Goal: Task Accomplishment & Management: Manage account settings

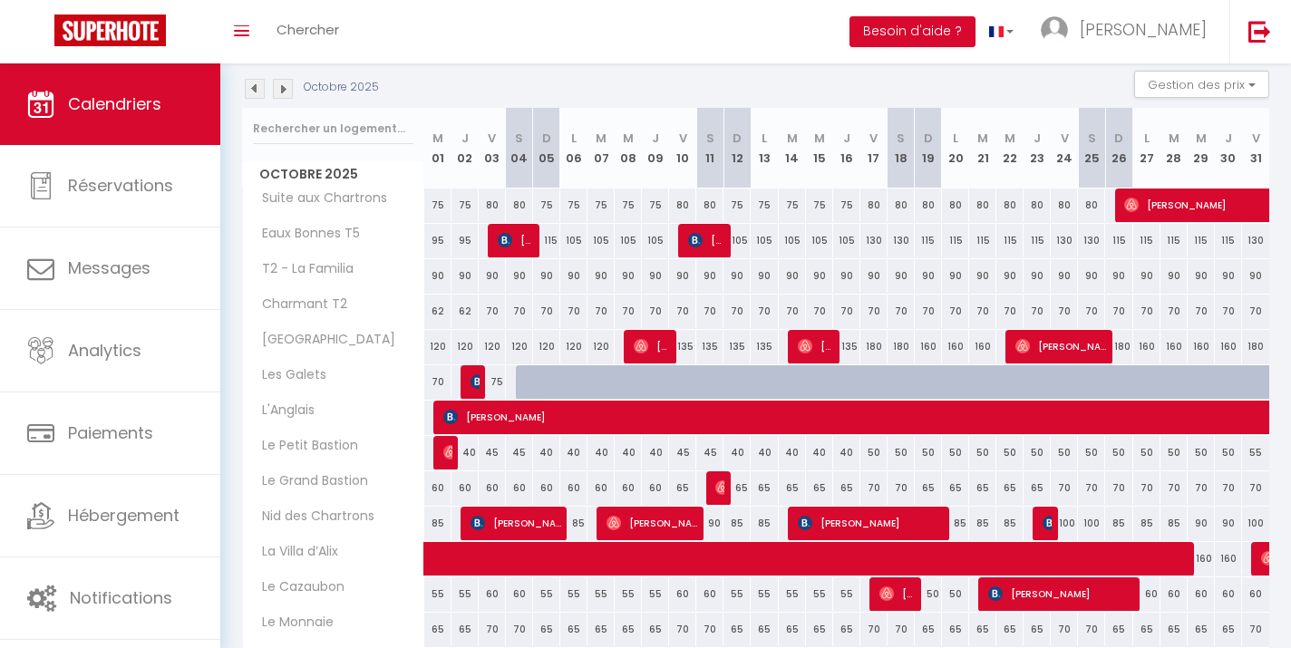
scroll to position [99, 0]
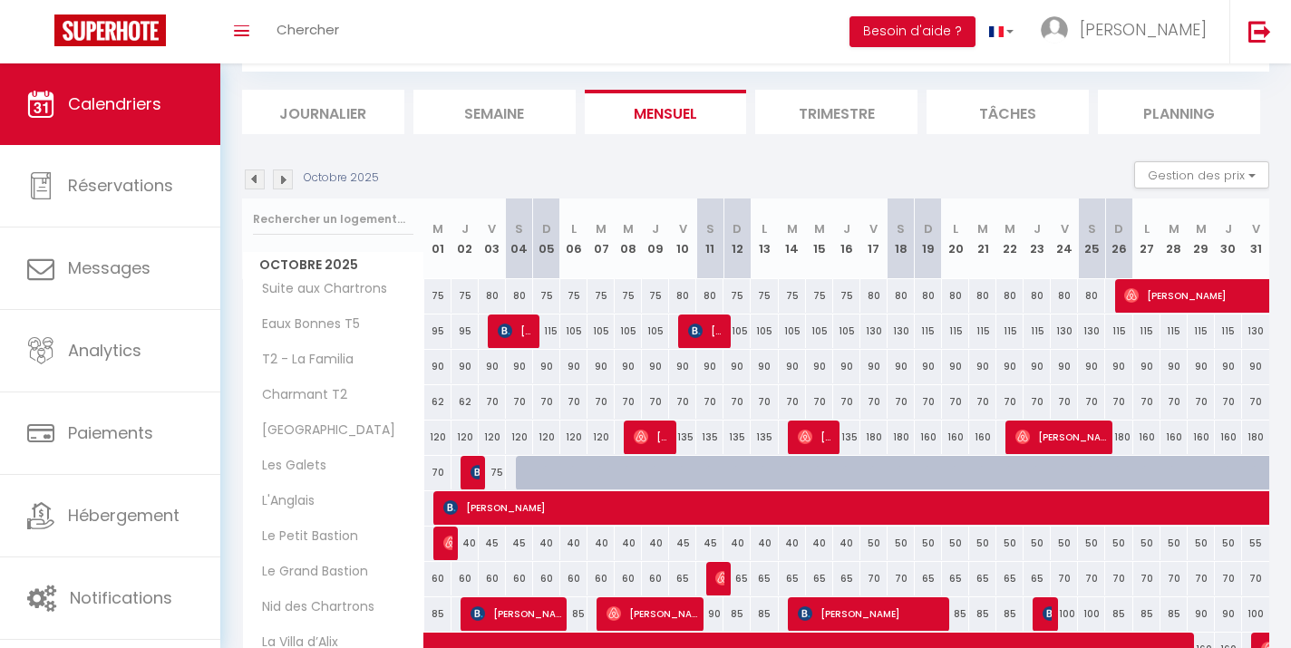
click at [257, 185] on img at bounding box center [255, 180] width 20 height 20
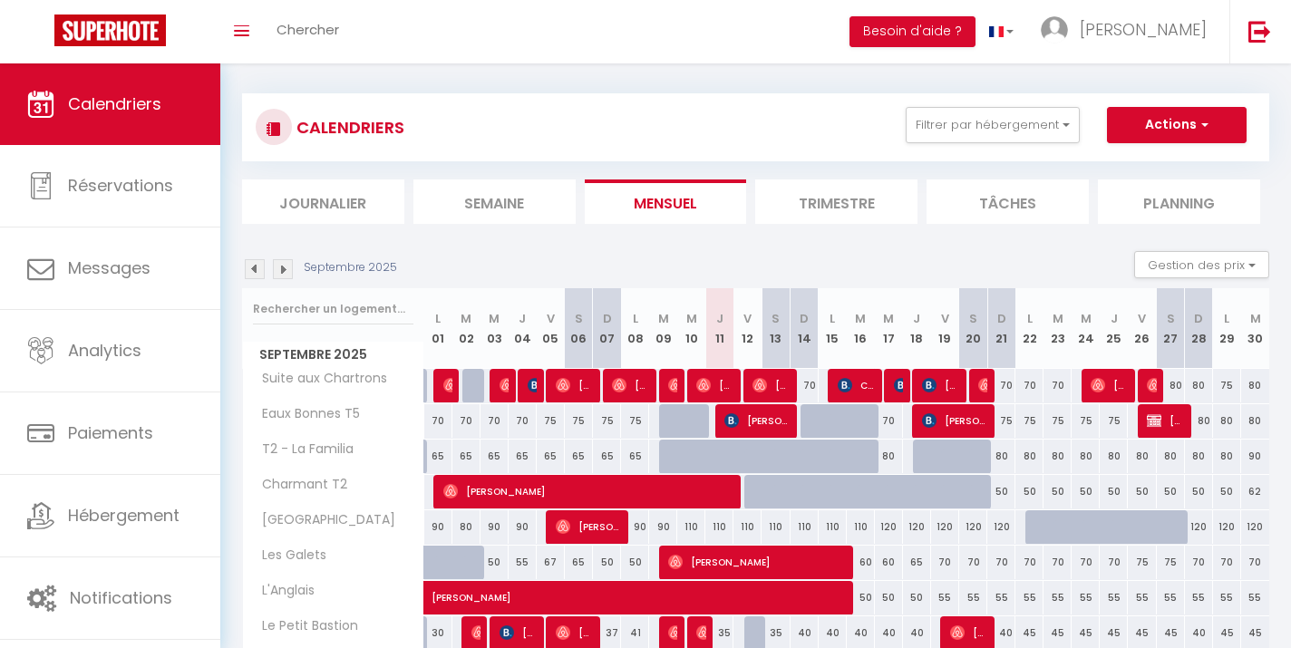
scroll to position [28, 0]
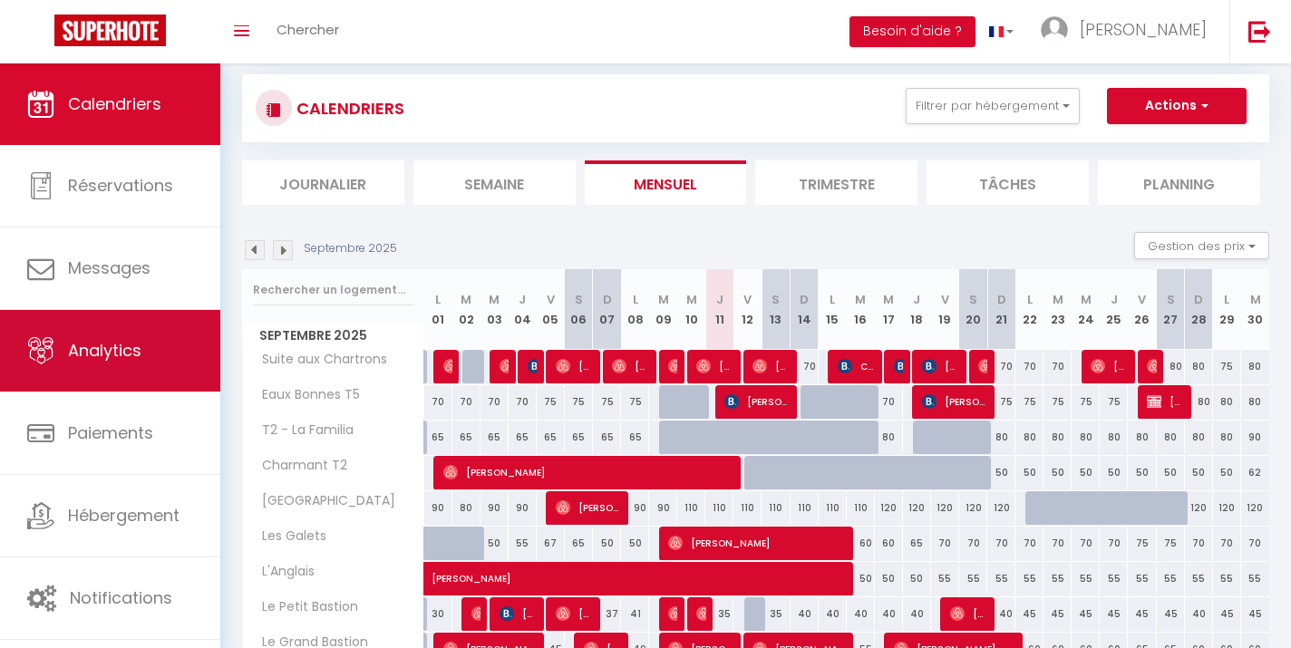
click at [140, 344] on span "Analytics" at bounding box center [104, 350] width 73 height 23
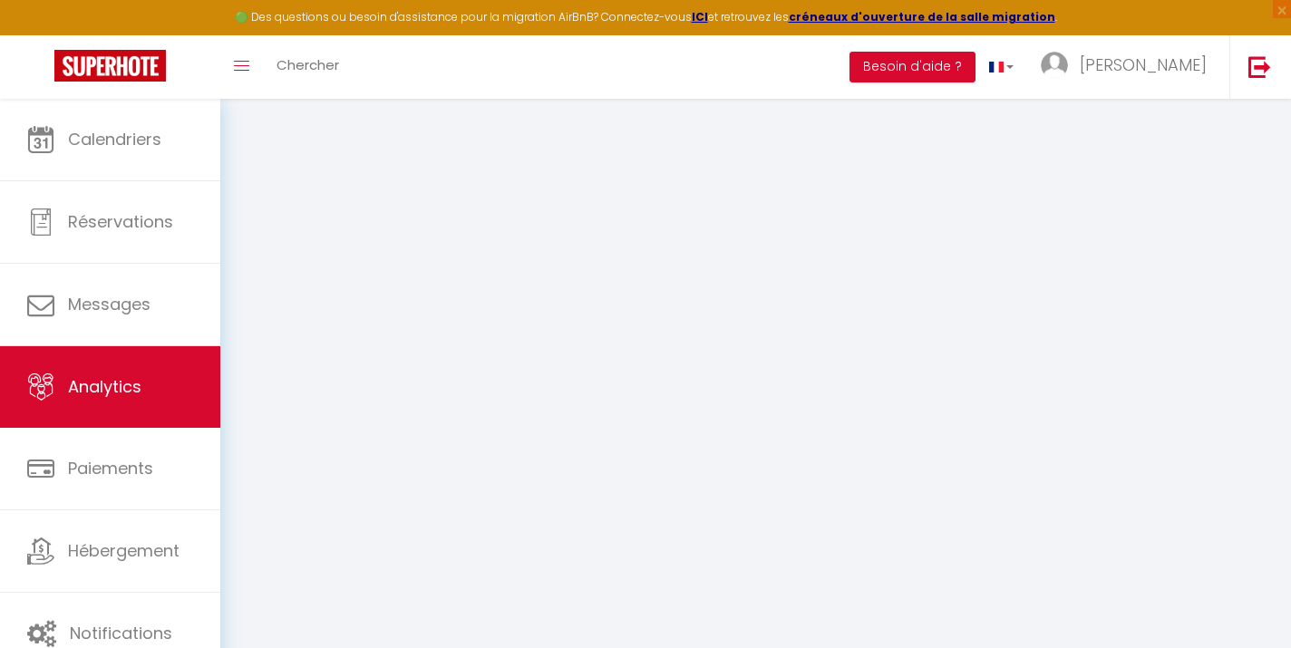
select select "2025"
select select "9"
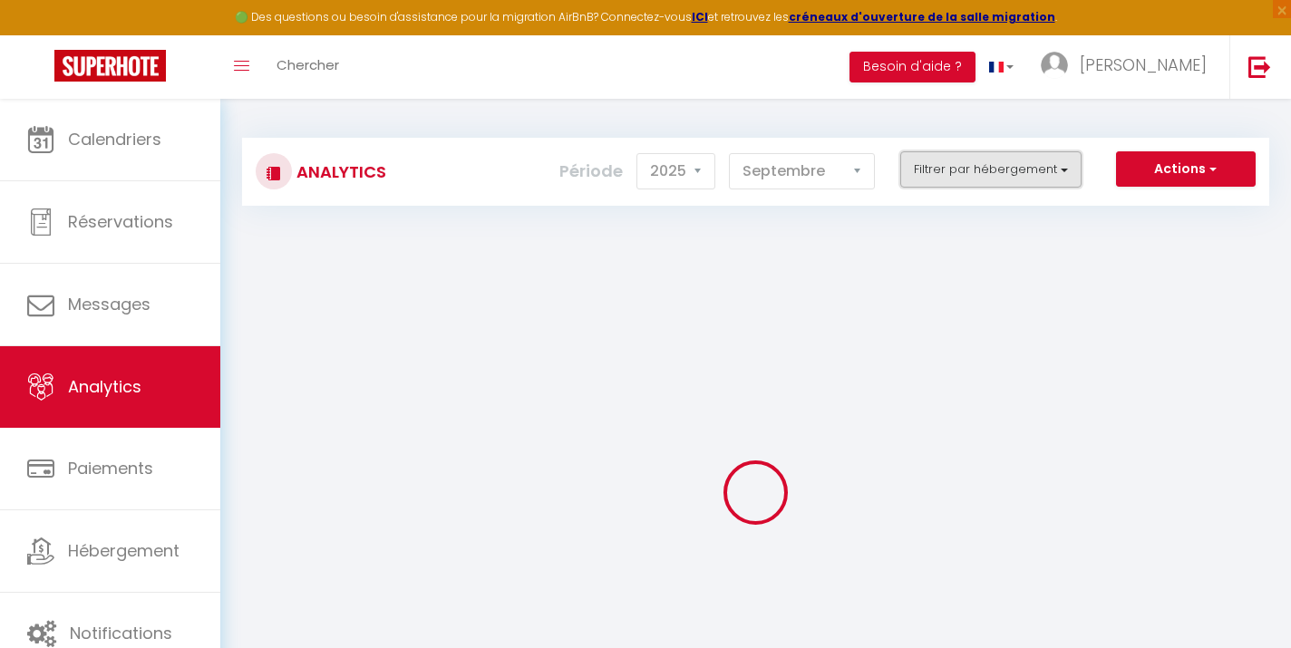
click at [966, 171] on button "Filtrer par hébergement" at bounding box center [990, 169] width 181 height 36
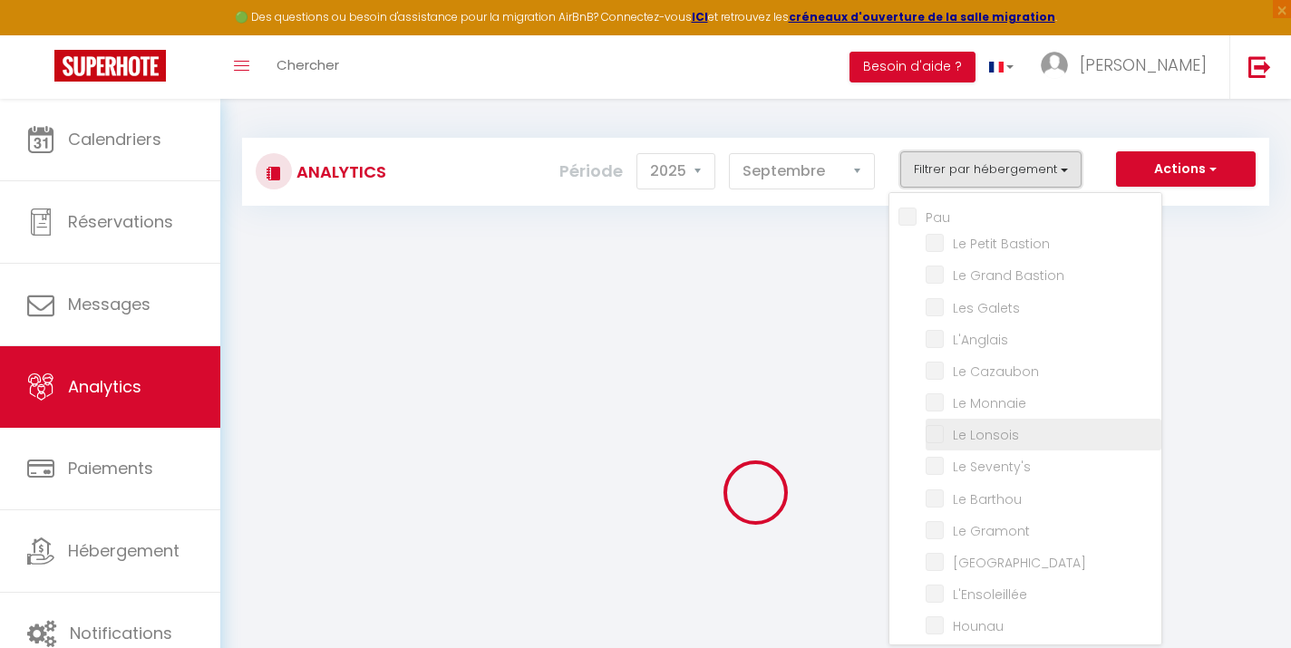
checkbox input "false"
checkbox Bastion "false"
checkbox Galets "false"
checkbox input "false"
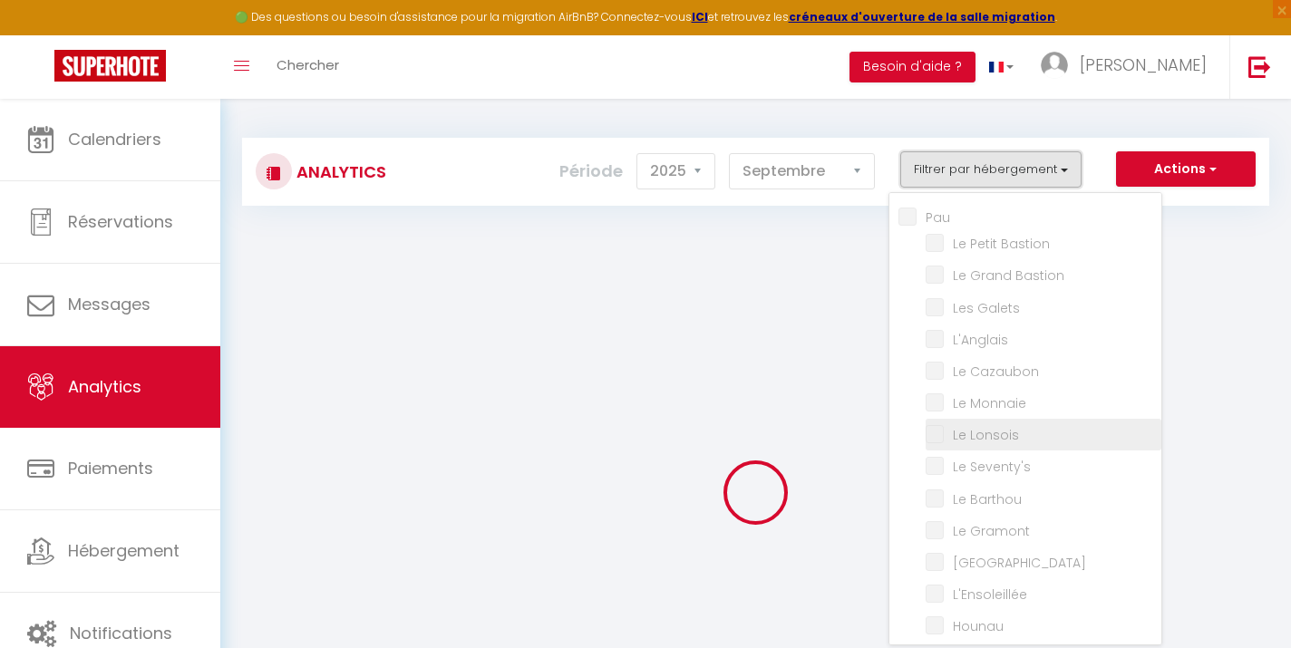
checkbox Cazaubon "false"
checkbox Monnaie "false"
checkbox Lonsois "false"
checkbox Seventy\'s "false"
checkbox Barthou "false"
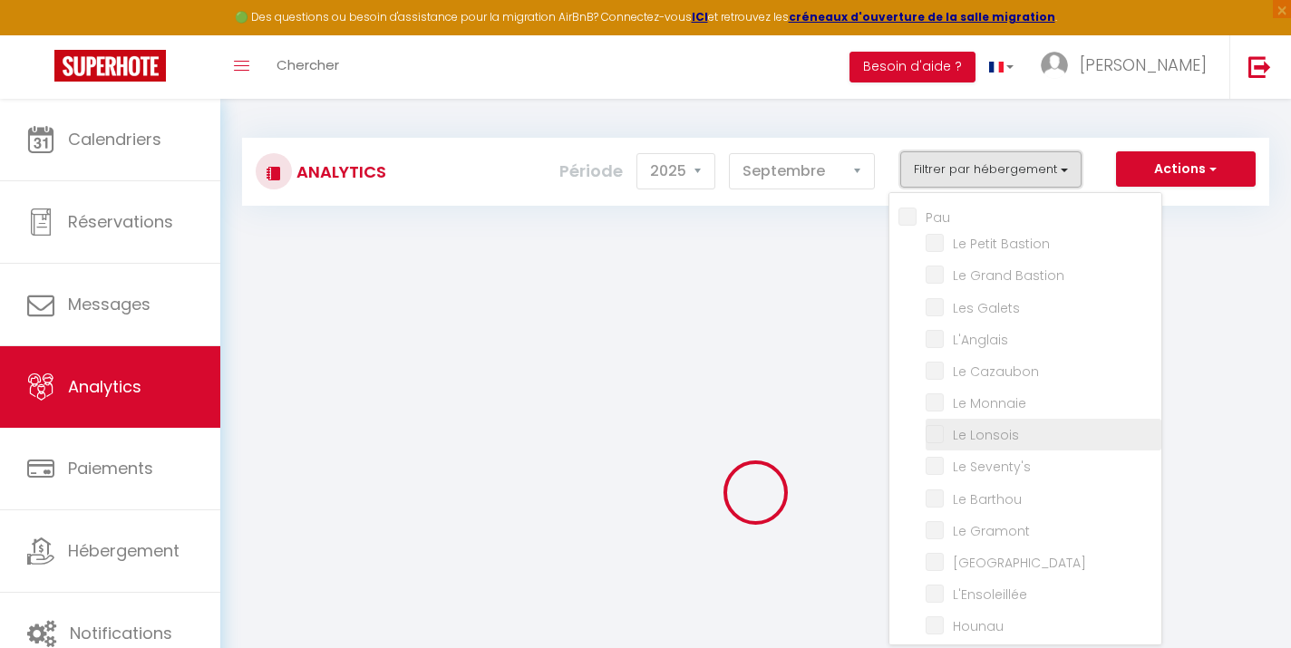
checkbox Gramont "false"
checkbox Paloise "false"
checkbox input "false"
checkbox Cocon "false"
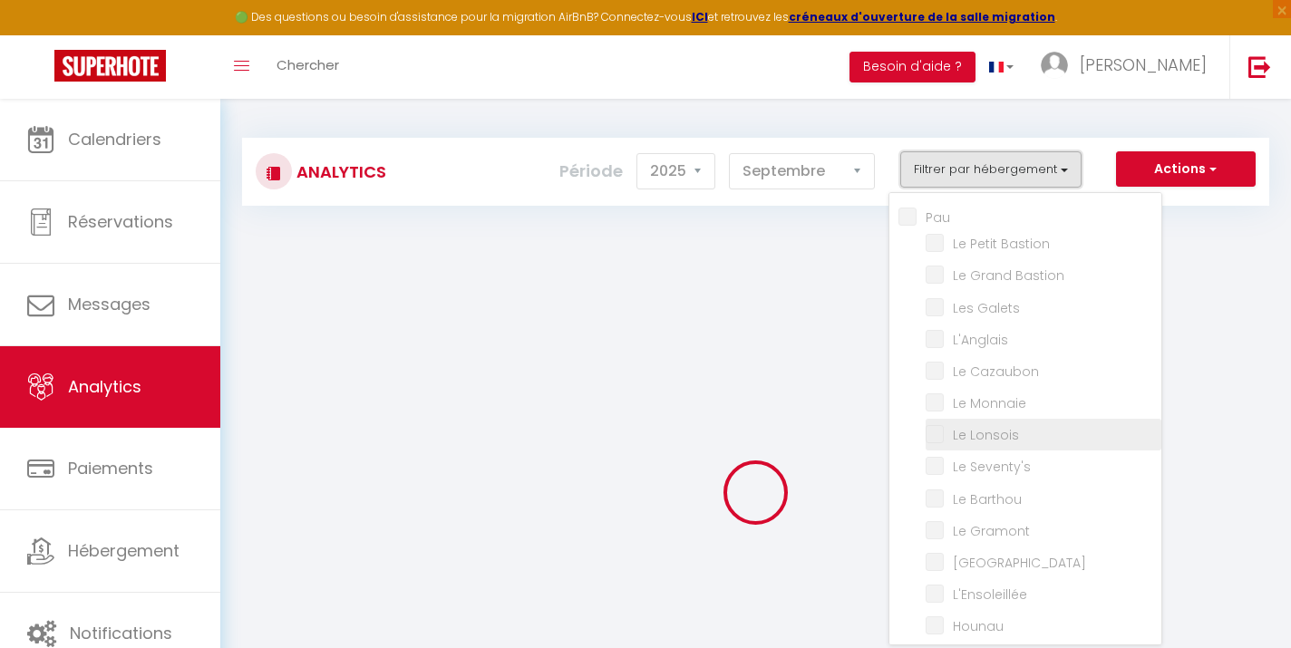
checkbox Halles "false"
checkbox Cosy "false"
checkbox BONNES "false"
checkbox T5 "false"
checkbox Familia "false"
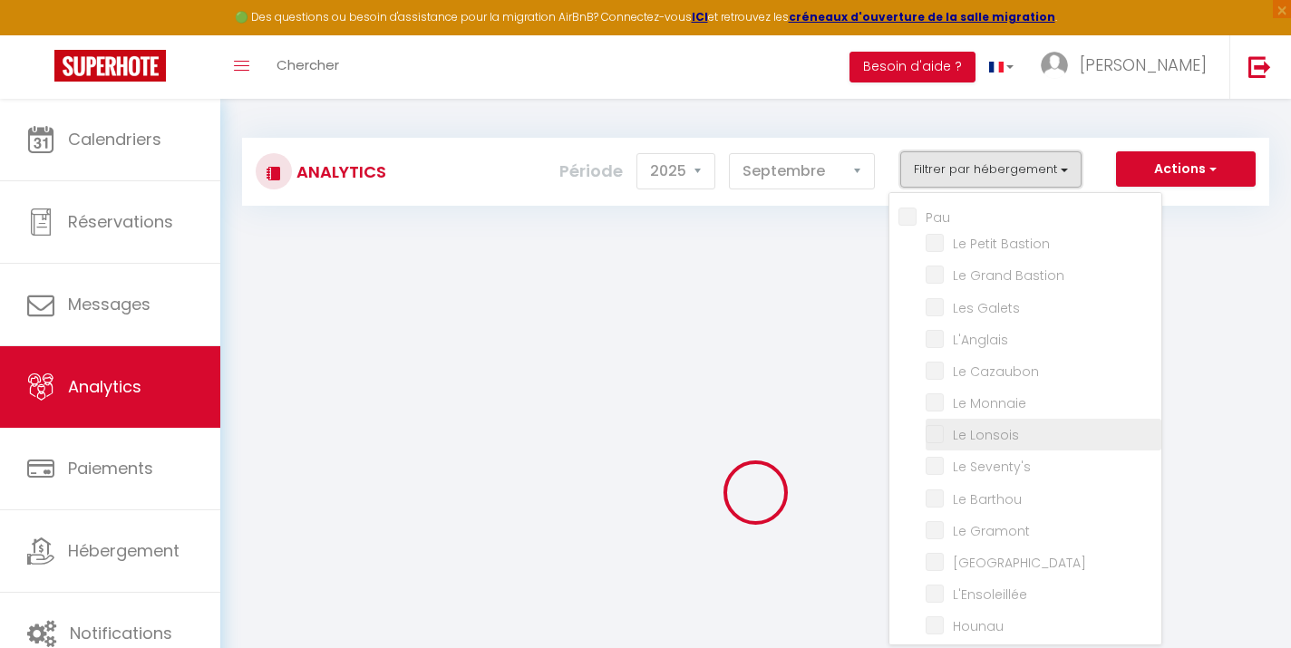
checkbox T2 "false"
checkbox input "false"
checkbox Chartrons "false"
checkbox d’Alix "false"
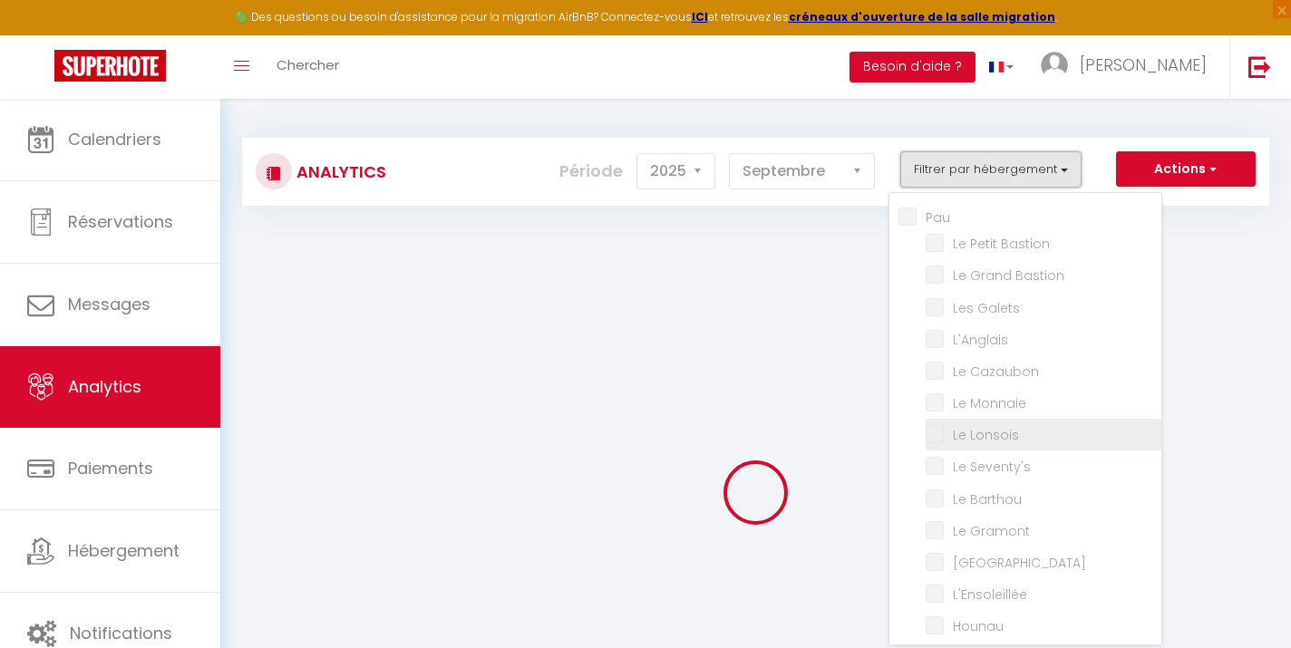
checkbox d’Alix "false"
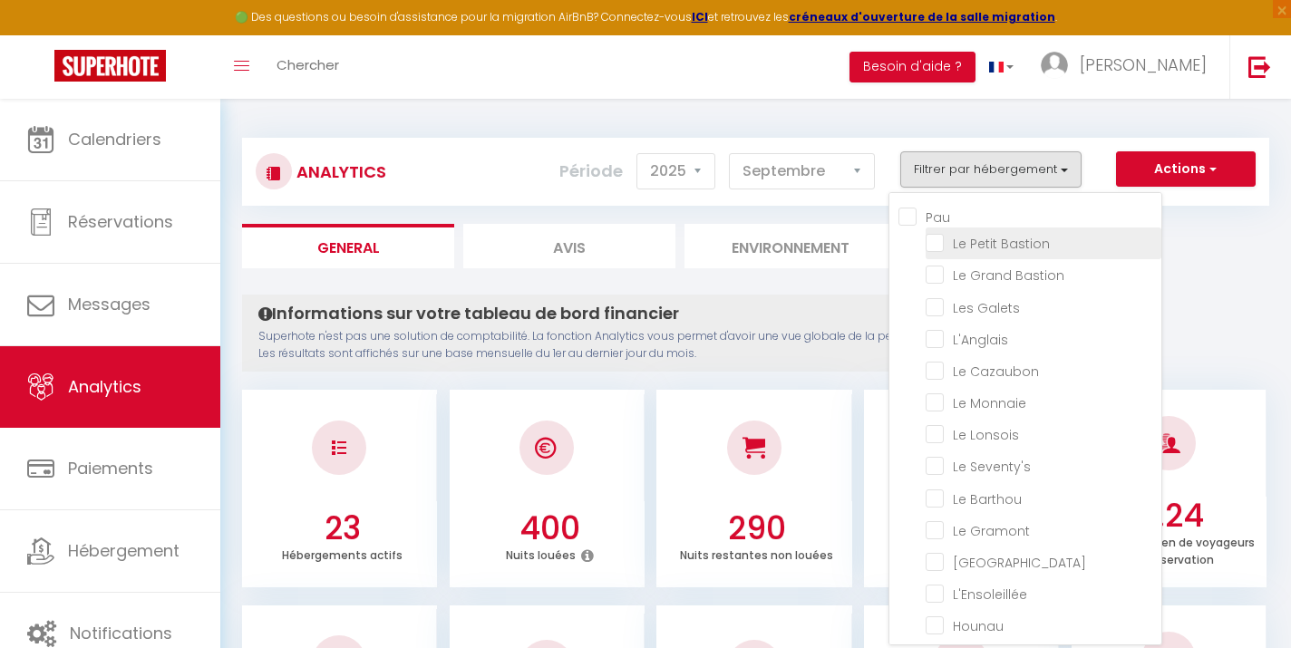
click at [930, 248] on Bastion "checkbox" at bounding box center [1044, 242] width 236 height 18
checkbox Bastion "true"
checkbox Bastion "false"
checkbox Galets "false"
checkbox input "false"
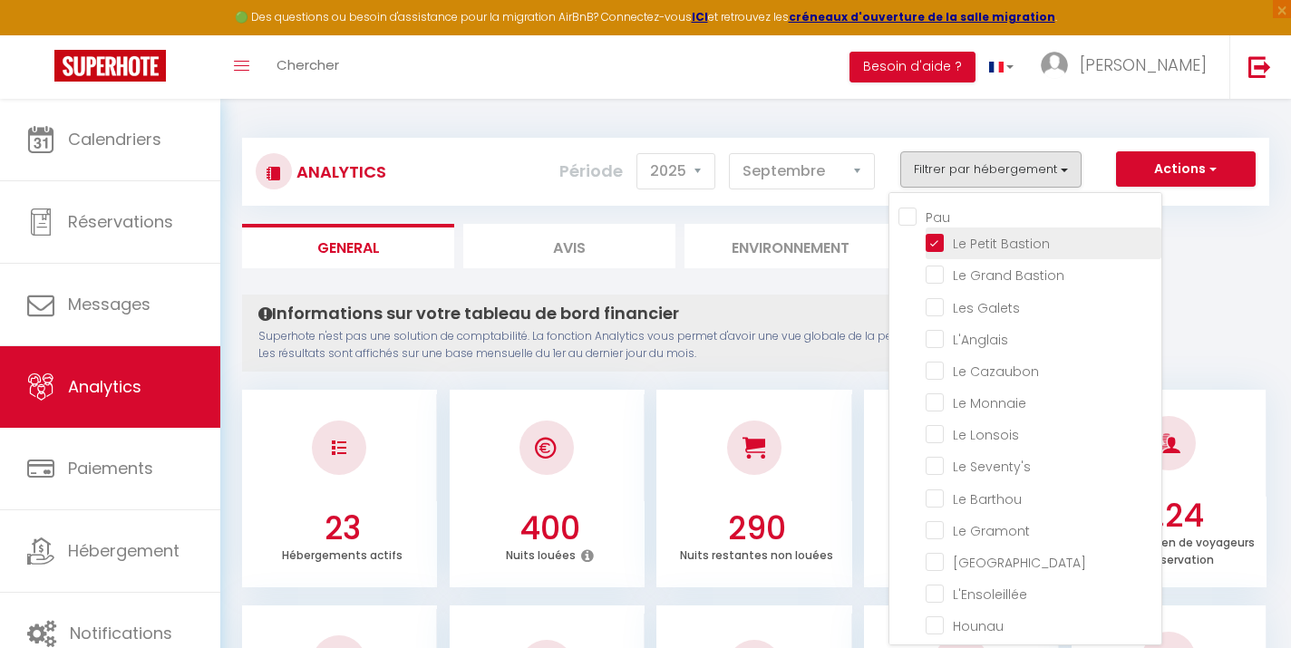
checkbox Cazaubon "false"
checkbox Monnaie "false"
checkbox Lonsois "false"
checkbox Seventy\'s "false"
checkbox Barthou "false"
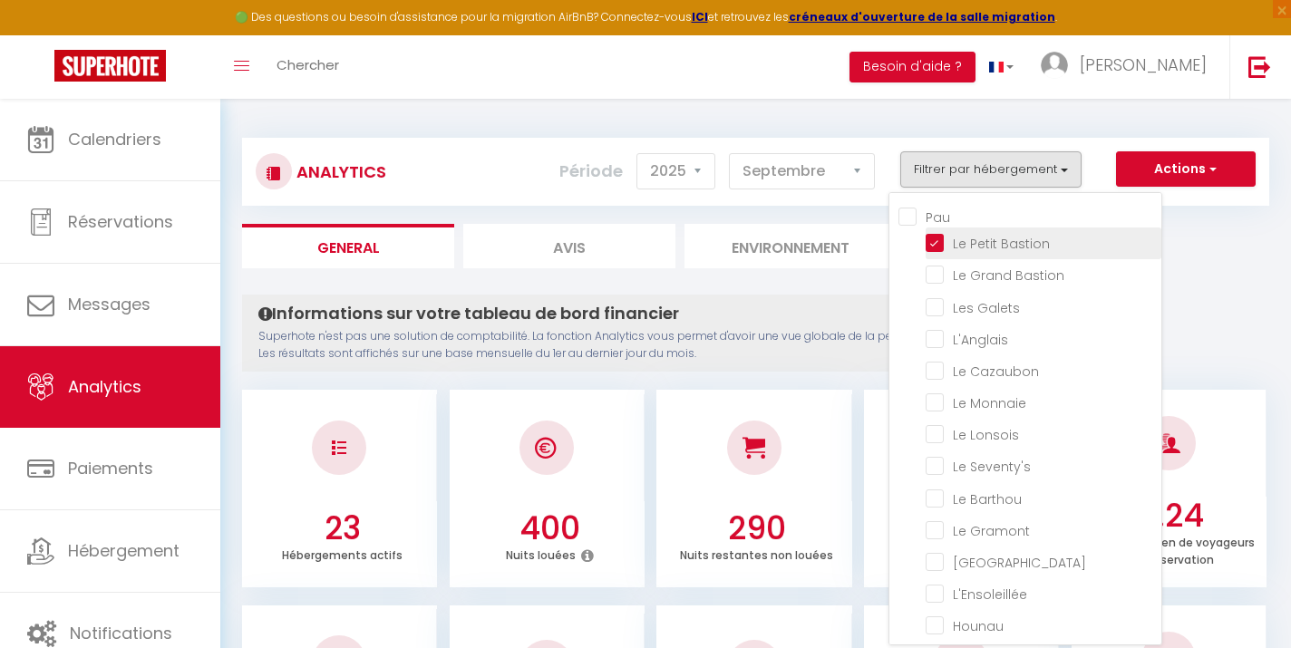
checkbox Gramont "false"
checkbox Paloise "false"
checkbox input "false"
checkbox Cocon "false"
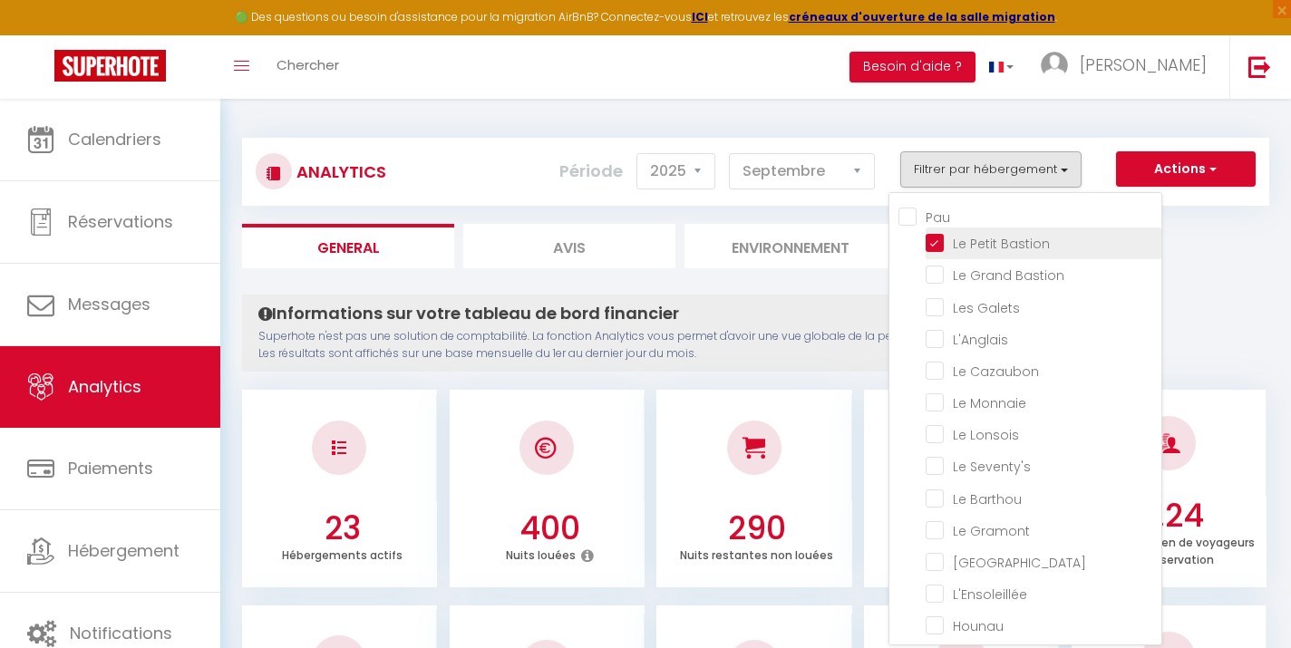
checkbox Halles "false"
checkbox Cosy "false"
checkbox T5 "false"
checkbox Familia "false"
checkbox T2 "false"
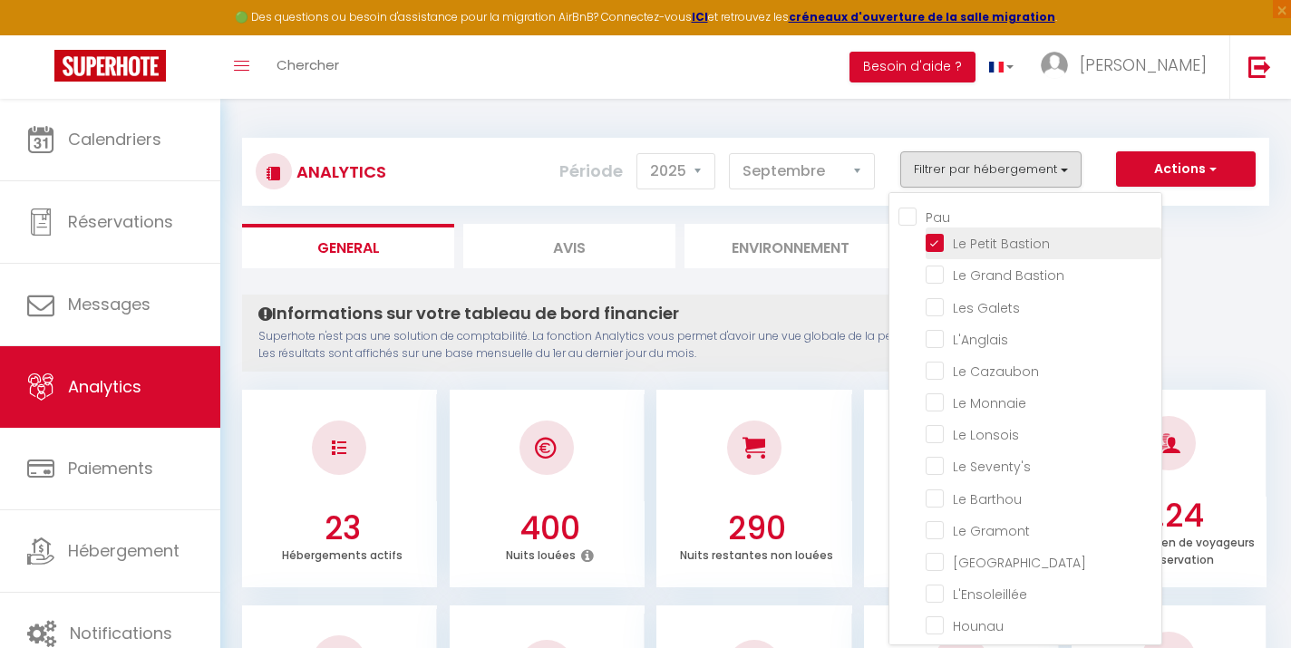
checkbox Chartrons "false"
checkbox d’Alix "false"
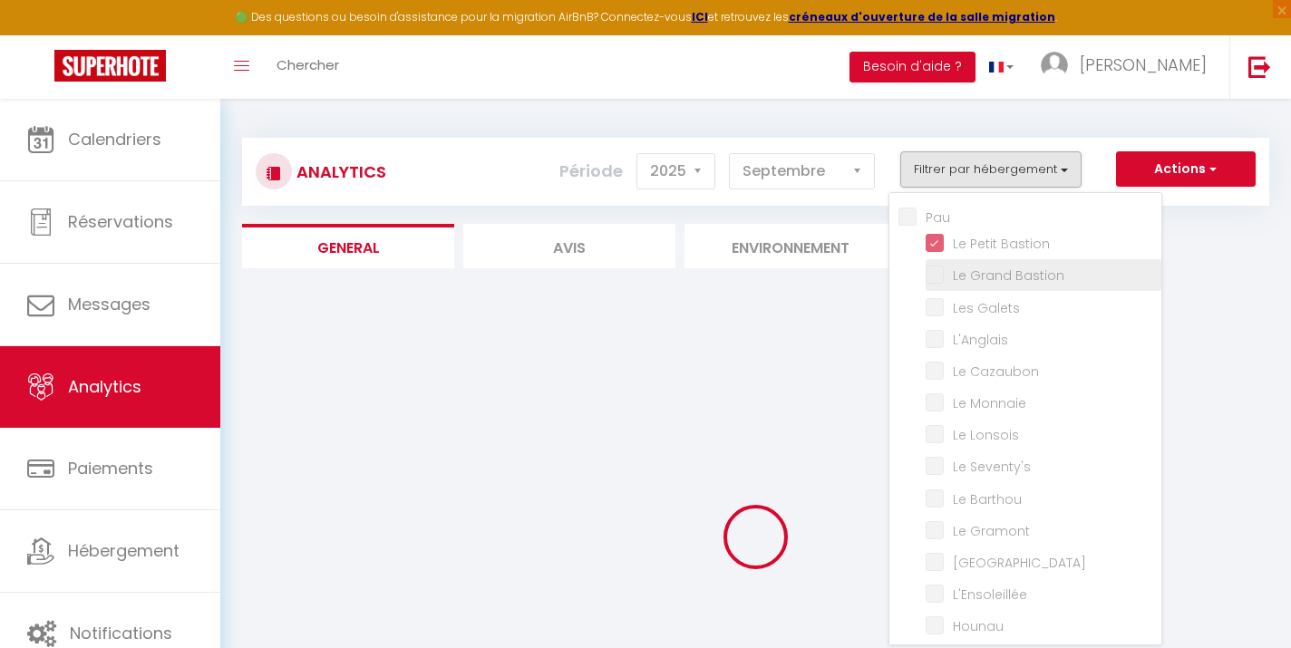
checkbox Bastion "false"
checkbox Galets "false"
checkbox input "false"
checkbox Cazaubon "false"
checkbox Monnaie "false"
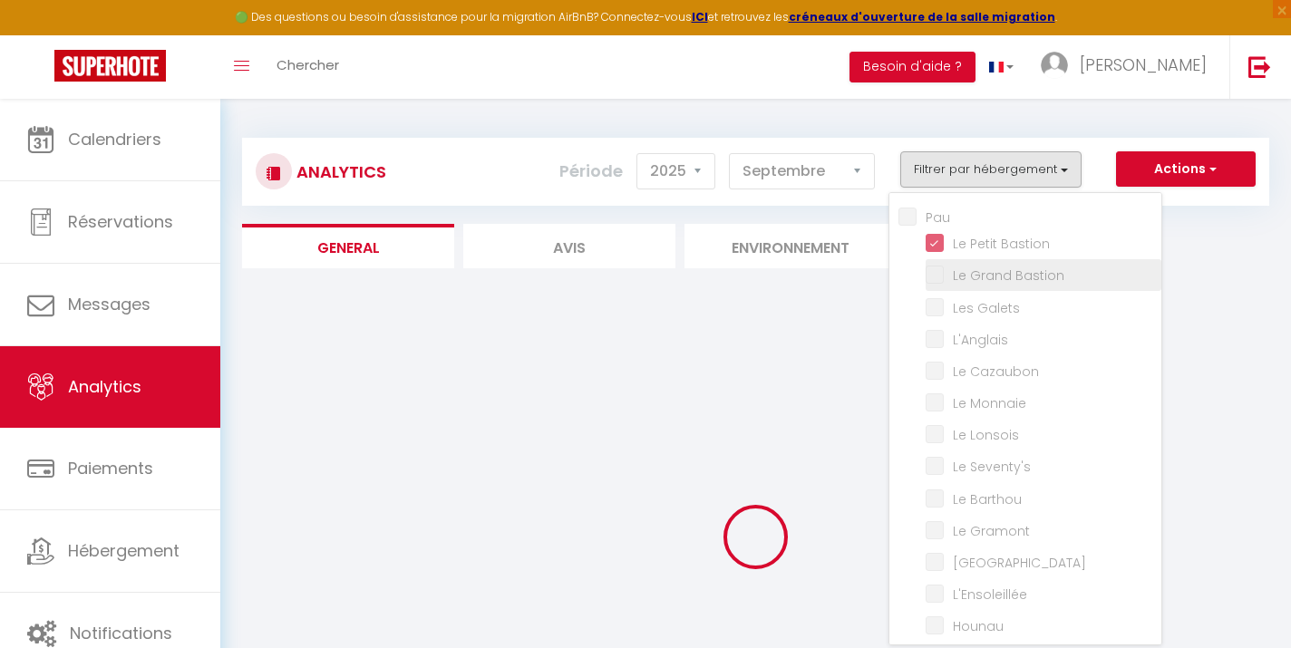
checkbox Lonsois "false"
checkbox Seventy\'s "false"
checkbox Barthou "false"
checkbox Gramont "false"
checkbox Paloise "false"
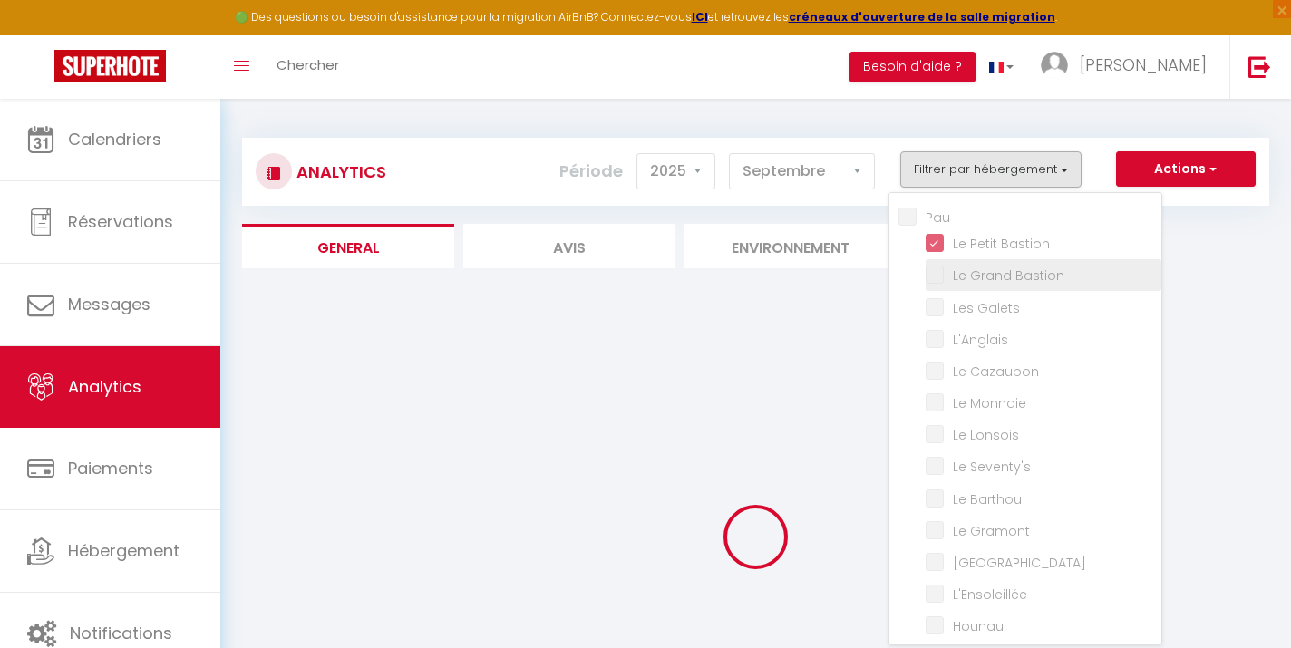
checkbox input "false"
checkbox Cocon "false"
checkbox Halles "false"
checkbox Cosy "false"
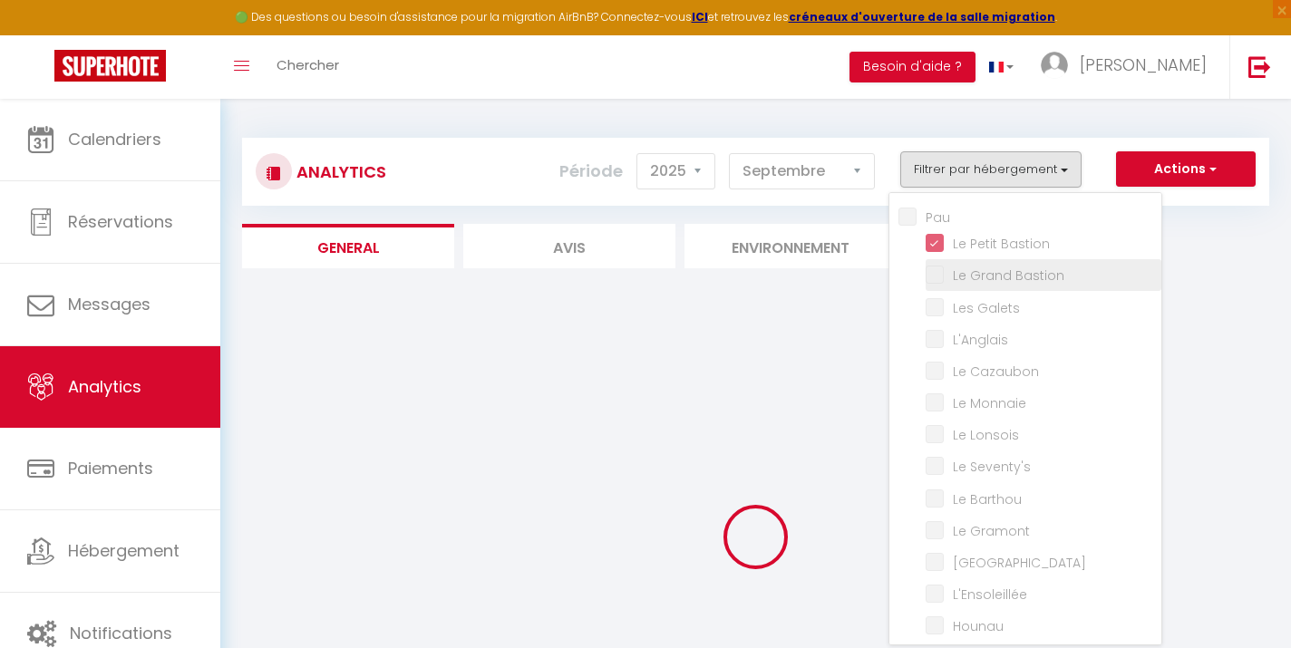
checkbox T5 "false"
checkbox Familia "false"
checkbox T2 "false"
checkbox Chartrons "false"
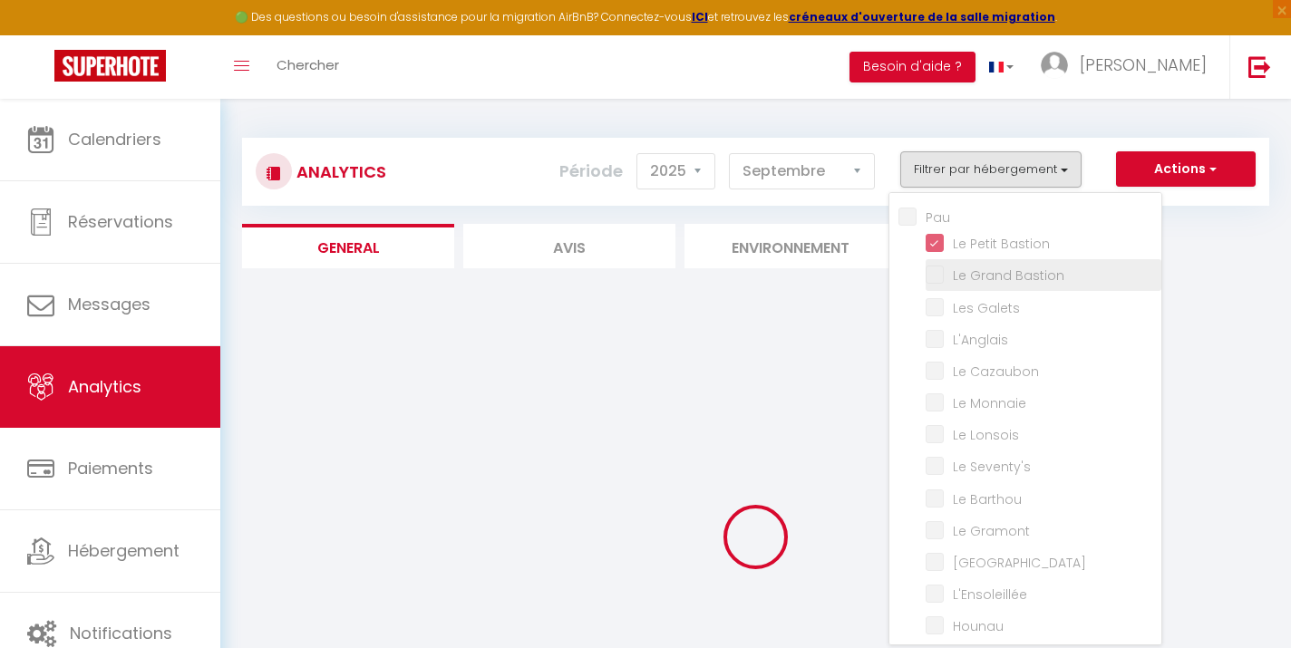
checkbox d’Alix "false"
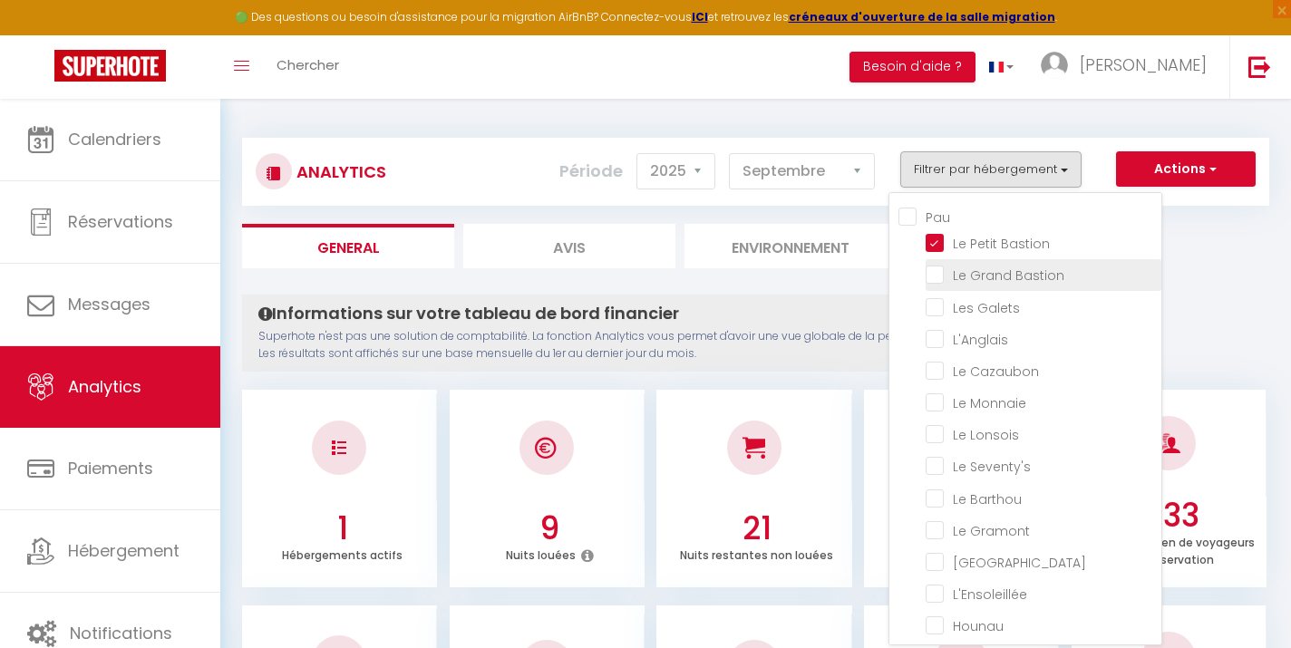
click at [936, 277] on Bastion "checkbox" at bounding box center [1044, 274] width 236 height 18
checkbox Bastion "true"
checkbox Galets "false"
checkbox input "false"
checkbox Cazaubon "false"
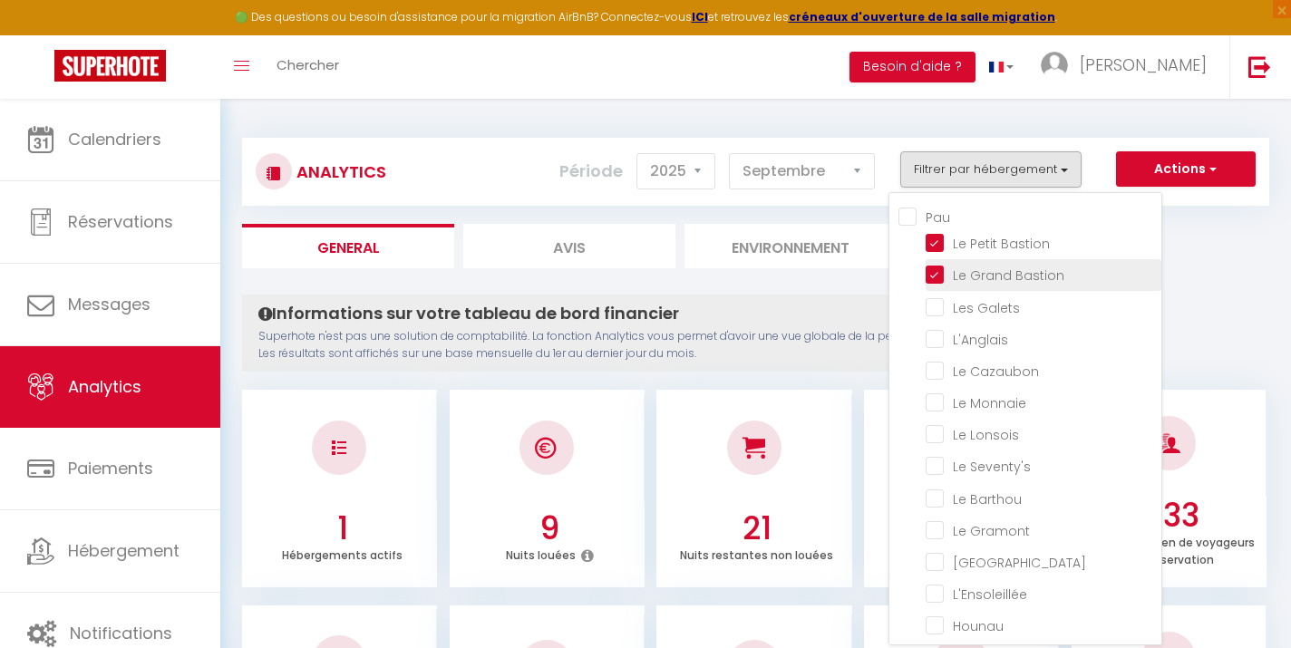
checkbox Monnaie "false"
checkbox Lonsois "false"
checkbox Seventy\'s "false"
checkbox Barthou "false"
checkbox Gramont "false"
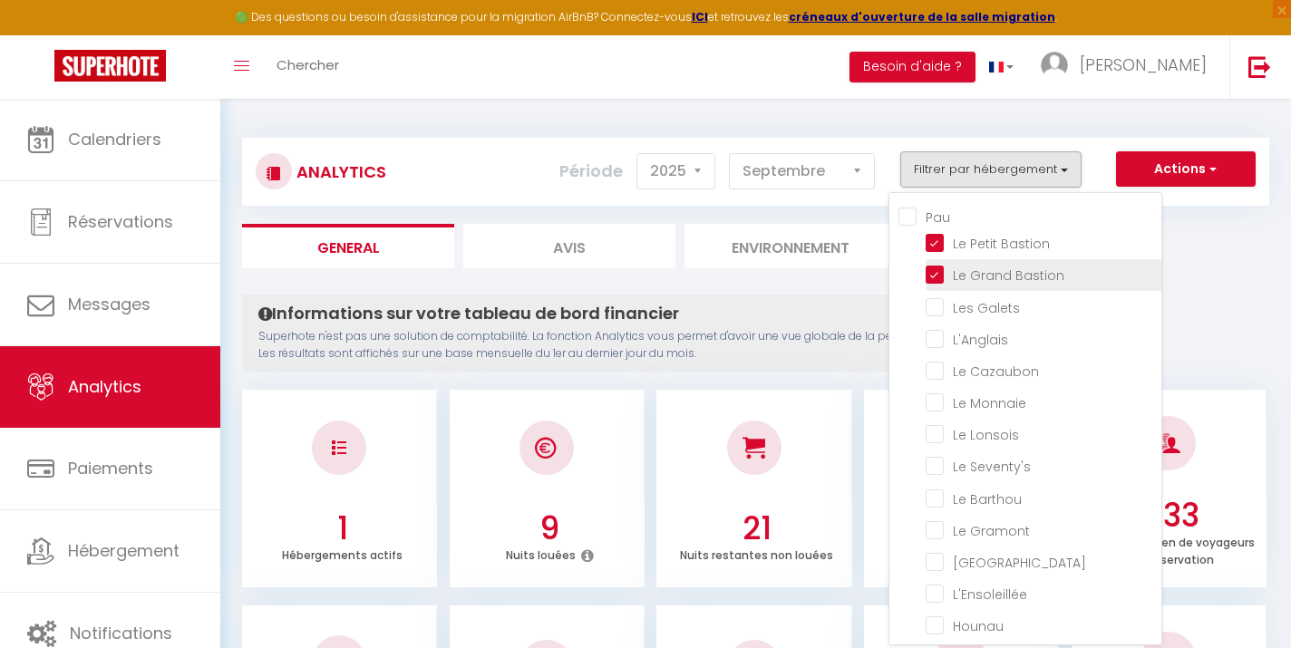
checkbox Paloise "false"
checkbox input "false"
checkbox Cocon "false"
checkbox Halles "false"
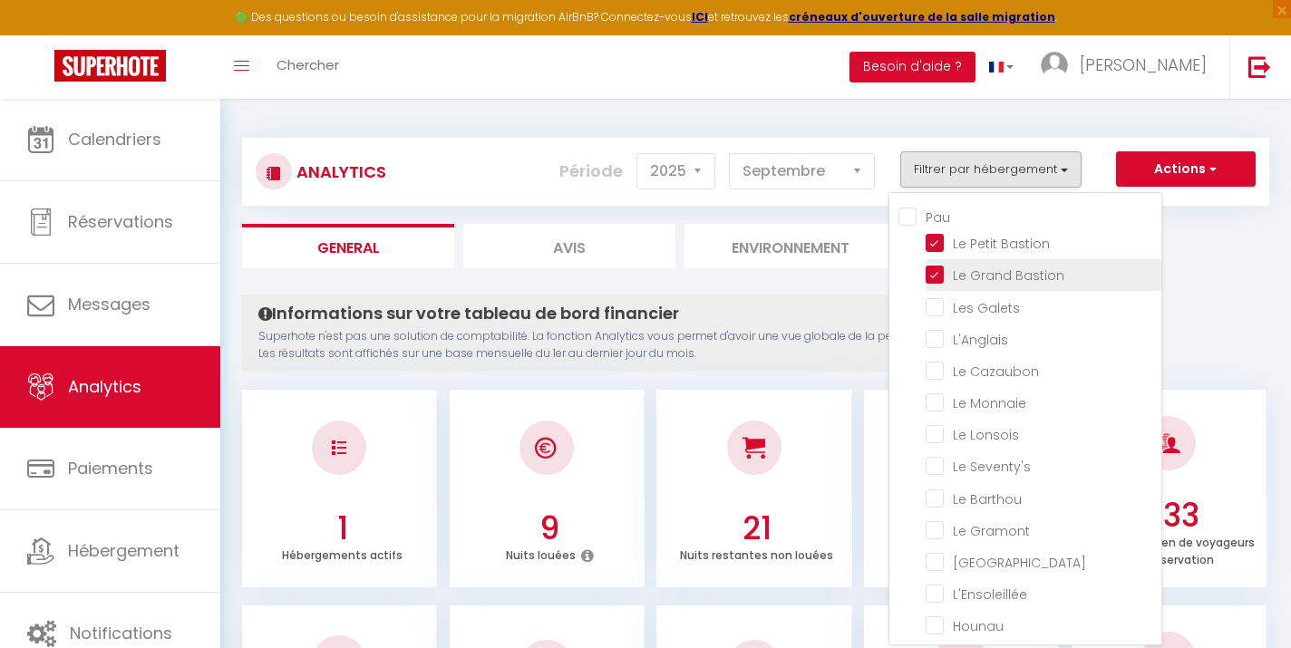
checkbox Cosy "false"
checkbox T5 "false"
checkbox Familia "false"
checkbox T2 "false"
checkbox Chartrons "false"
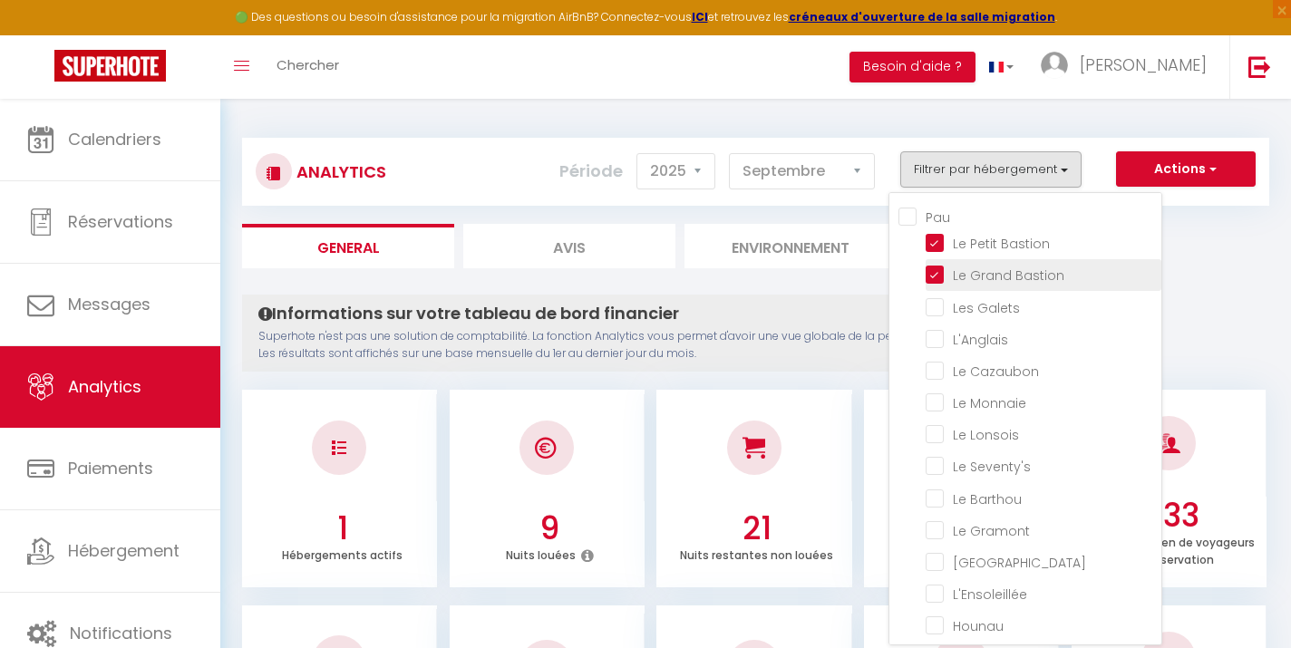
checkbox Chartrons "false"
checkbox d’Alix "false"
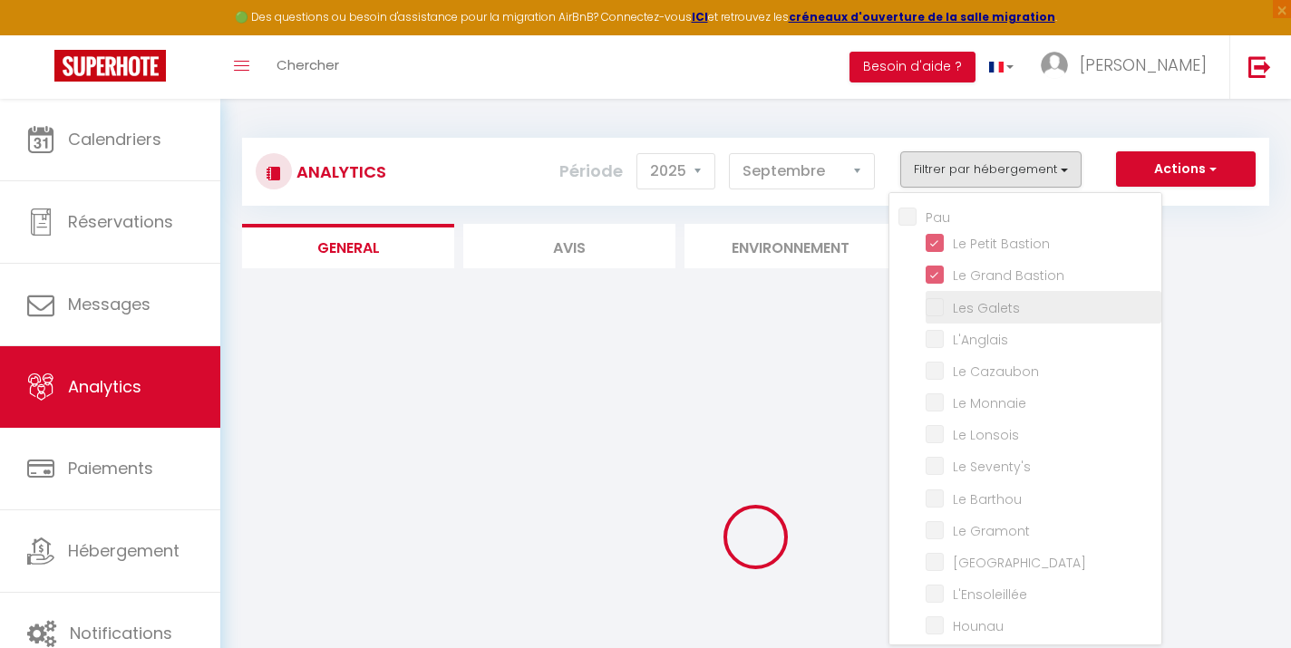
checkbox Galets "false"
checkbox input "false"
checkbox Cazaubon "false"
checkbox Monnaie "false"
checkbox Lonsois "false"
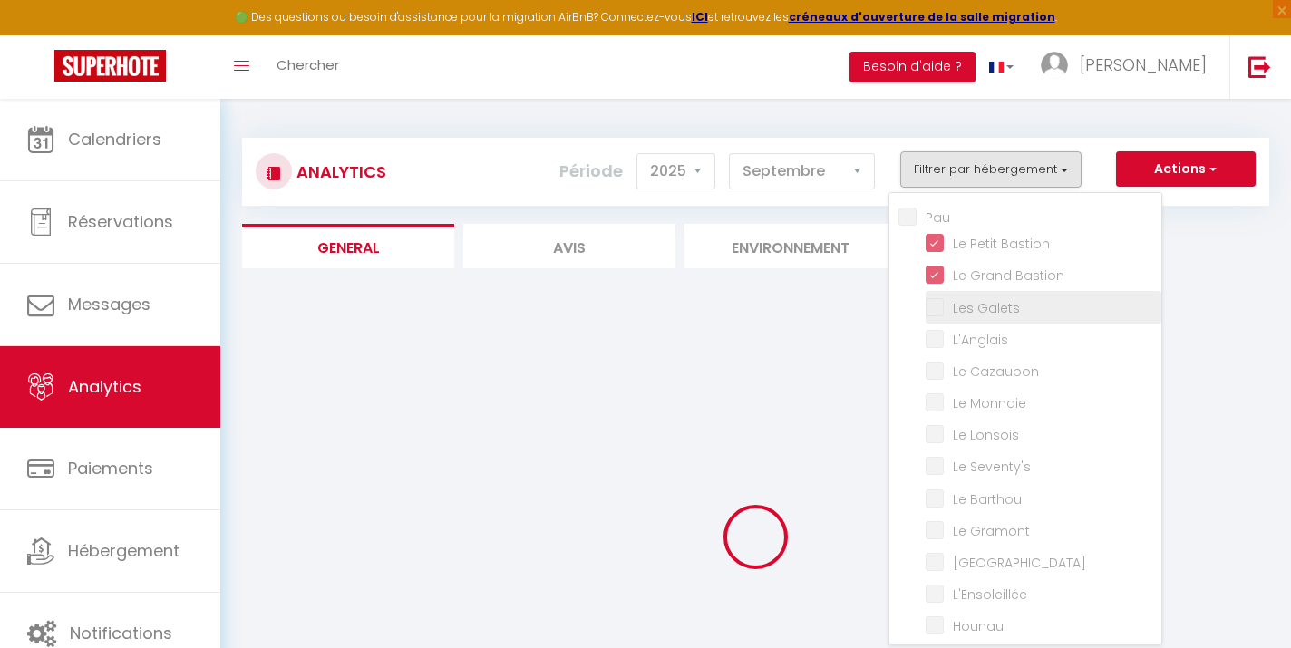
checkbox Seventy\'s "false"
checkbox Barthou "false"
checkbox Gramont "false"
checkbox Paloise "false"
checkbox input "false"
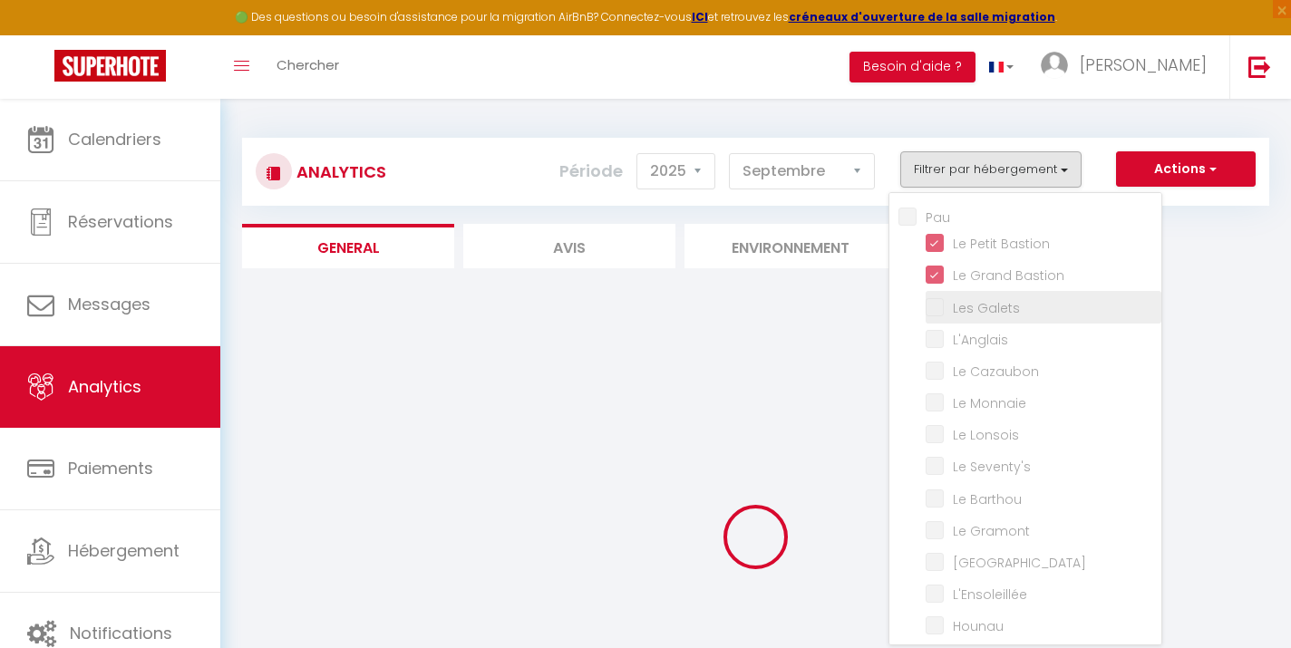
checkbox input "false"
checkbox Cocon "false"
checkbox Halles "false"
checkbox Cosy "false"
checkbox T5 "false"
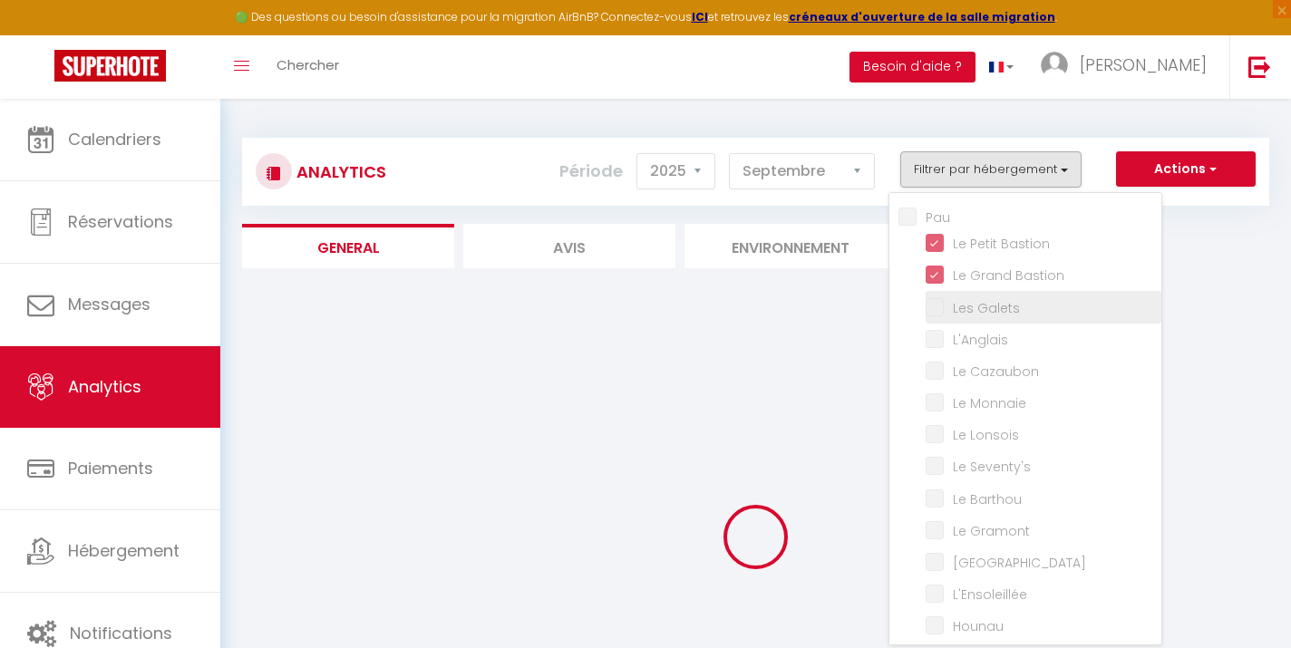
checkbox Familia "false"
checkbox T2 "false"
checkbox Chartrons "false"
checkbox d’Alix "false"
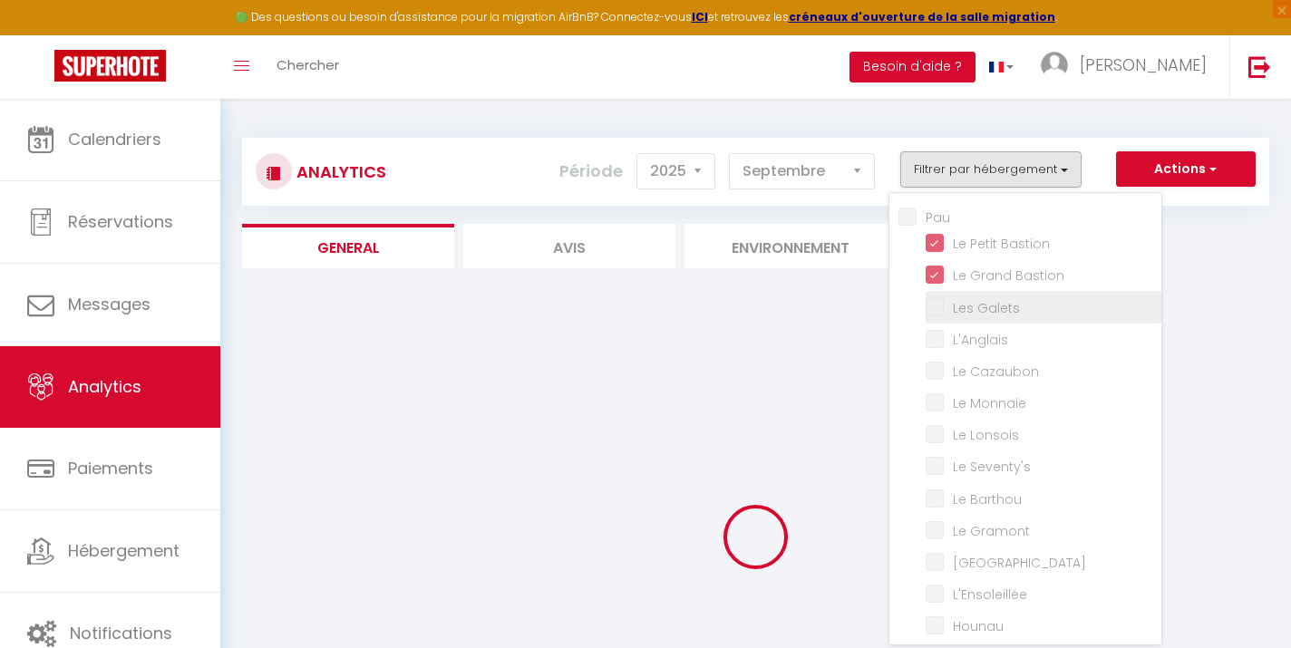
checkbox d’Alix "false"
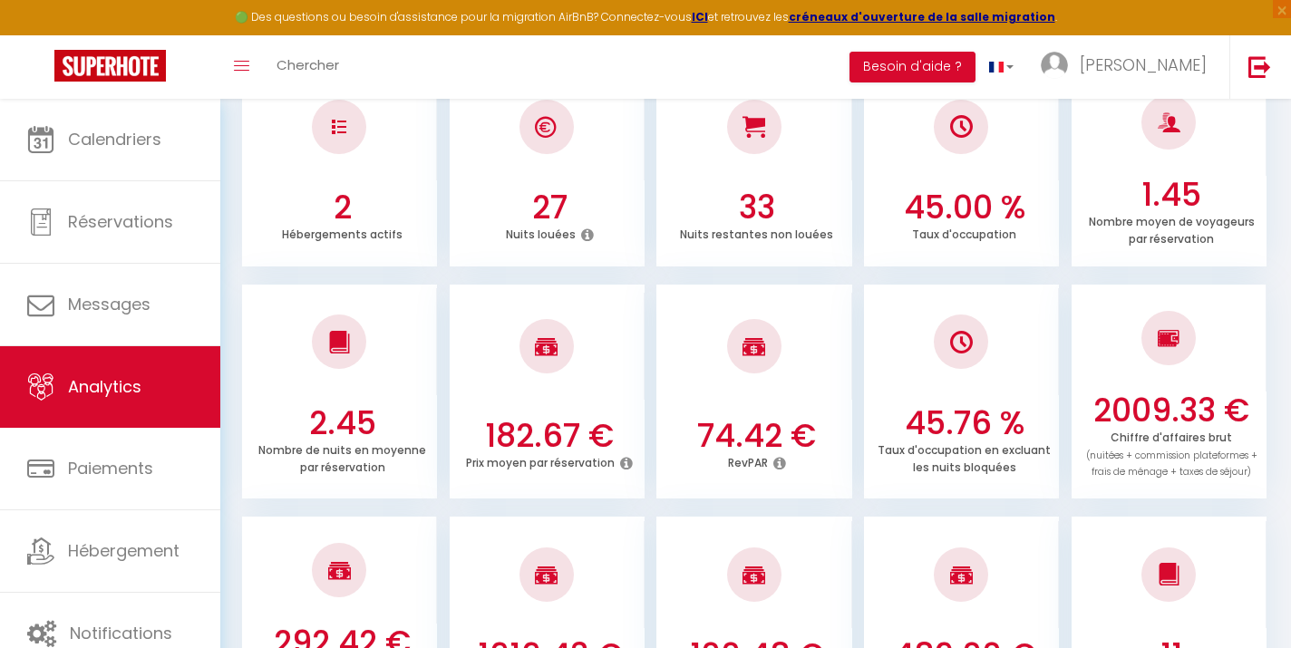
scroll to position [309, 0]
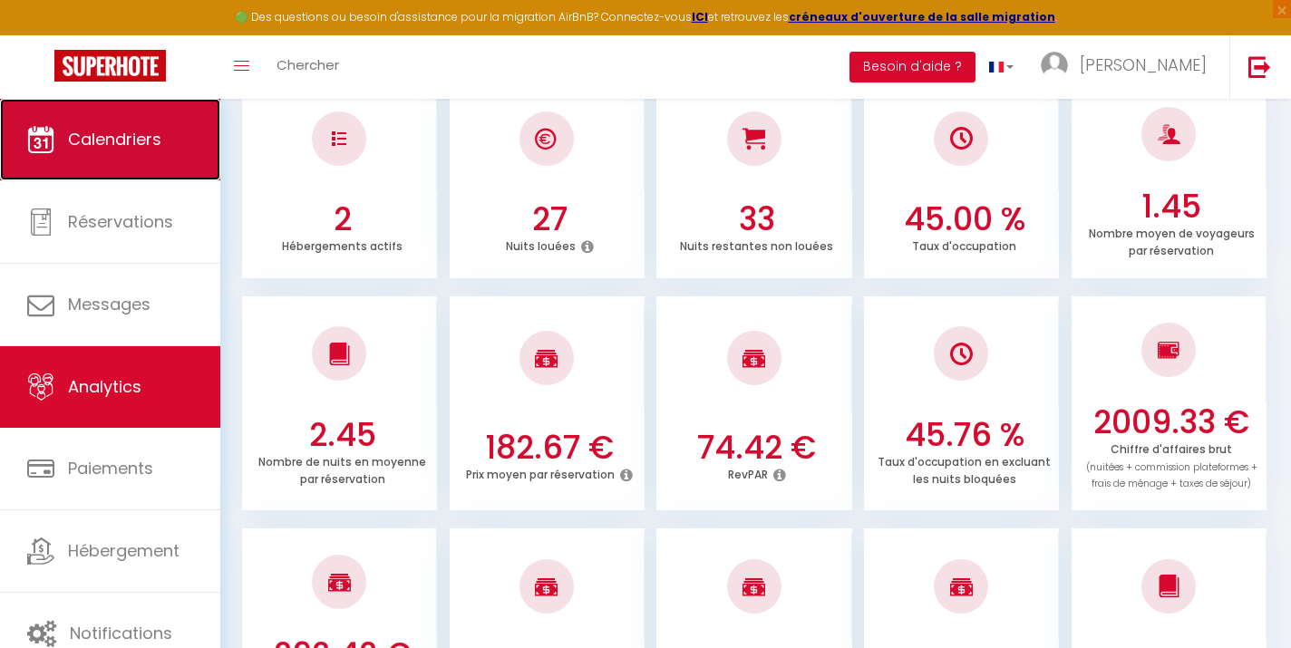
click at [161, 151] on link "Calendriers" at bounding box center [110, 140] width 220 height 82
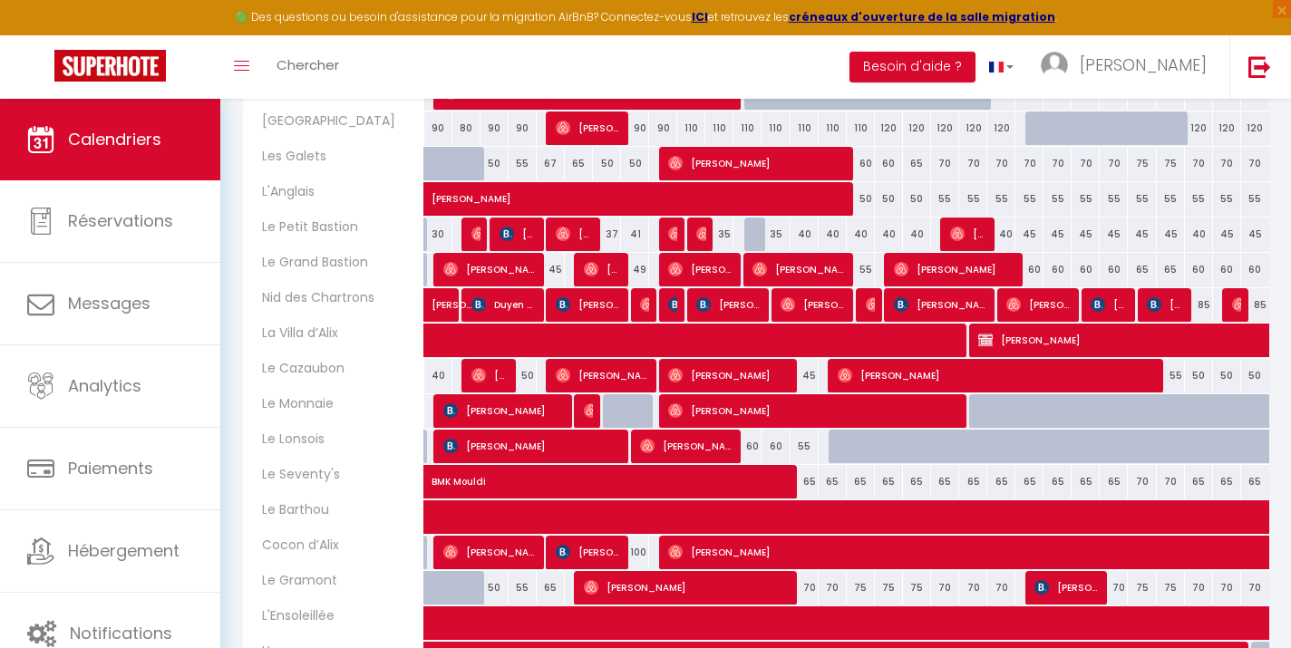
scroll to position [448, 0]
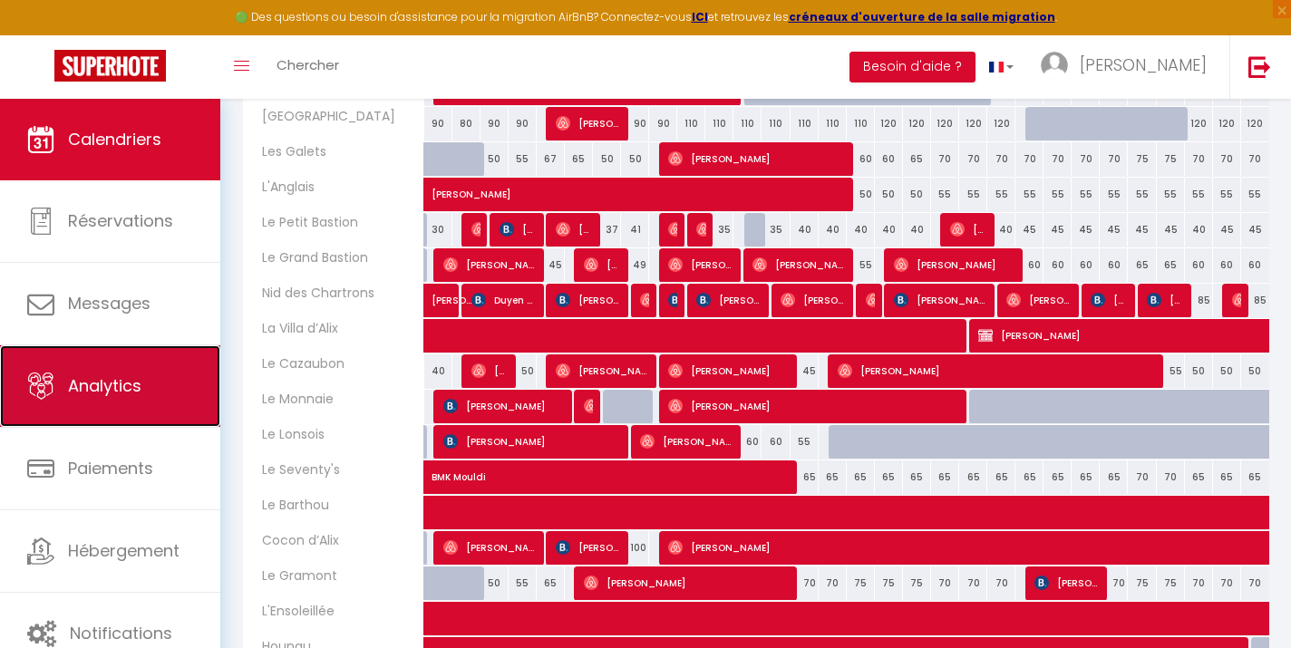
click at [159, 371] on link "Analytics" at bounding box center [110, 387] width 220 height 82
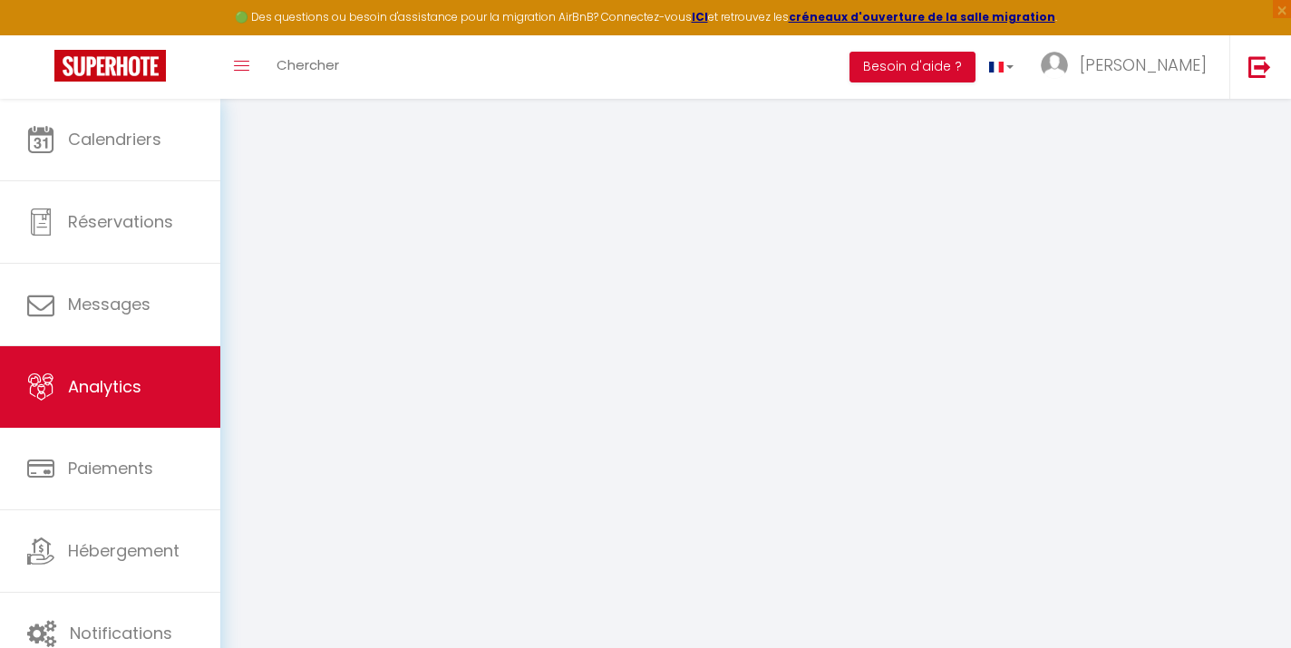
select select "2025"
select select "9"
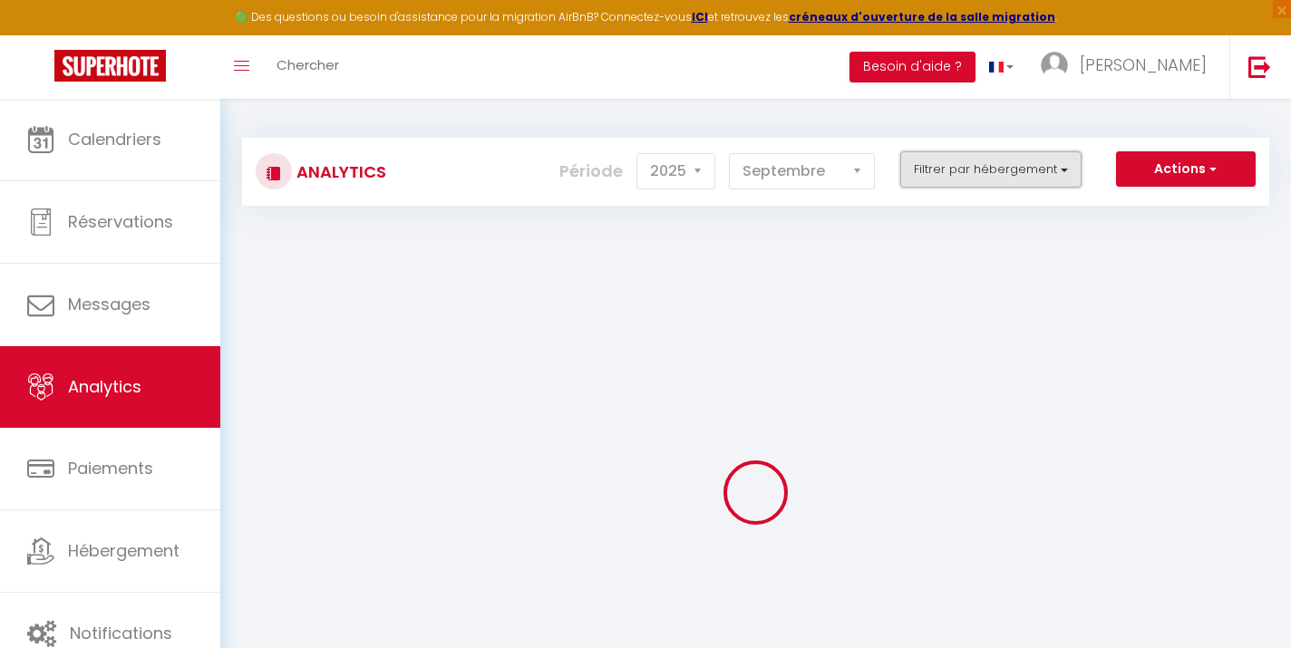
click at [1030, 173] on button "Filtrer par hébergement" at bounding box center [990, 169] width 181 height 36
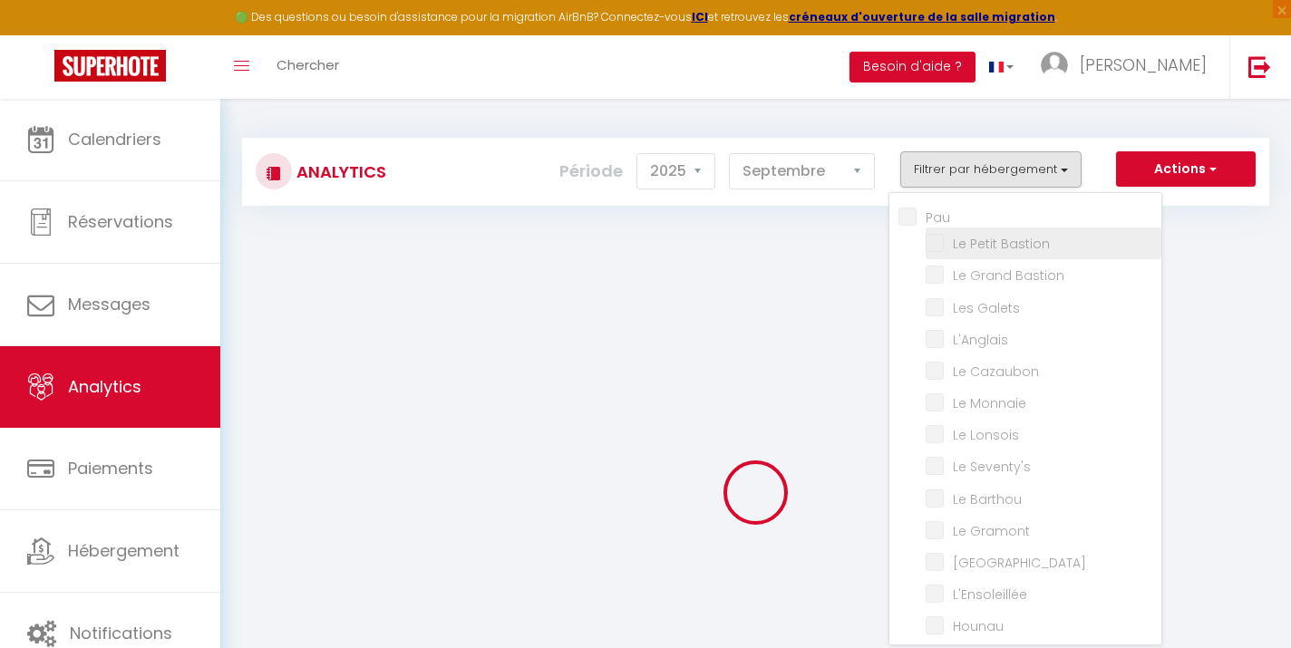
checkbox input "false"
checkbox Bastion "false"
checkbox Galets "false"
checkbox input "false"
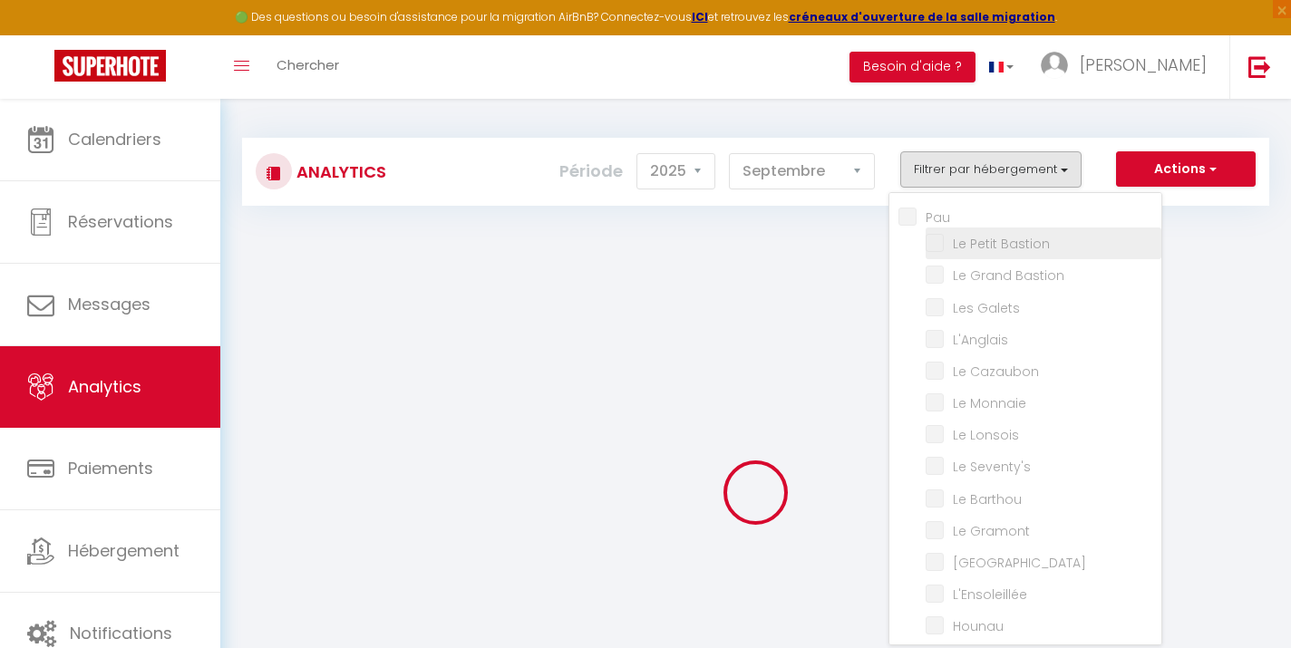
checkbox Cazaubon "false"
checkbox Monnaie "false"
checkbox Lonsois "false"
checkbox Seventy\'s "false"
checkbox Barthou "false"
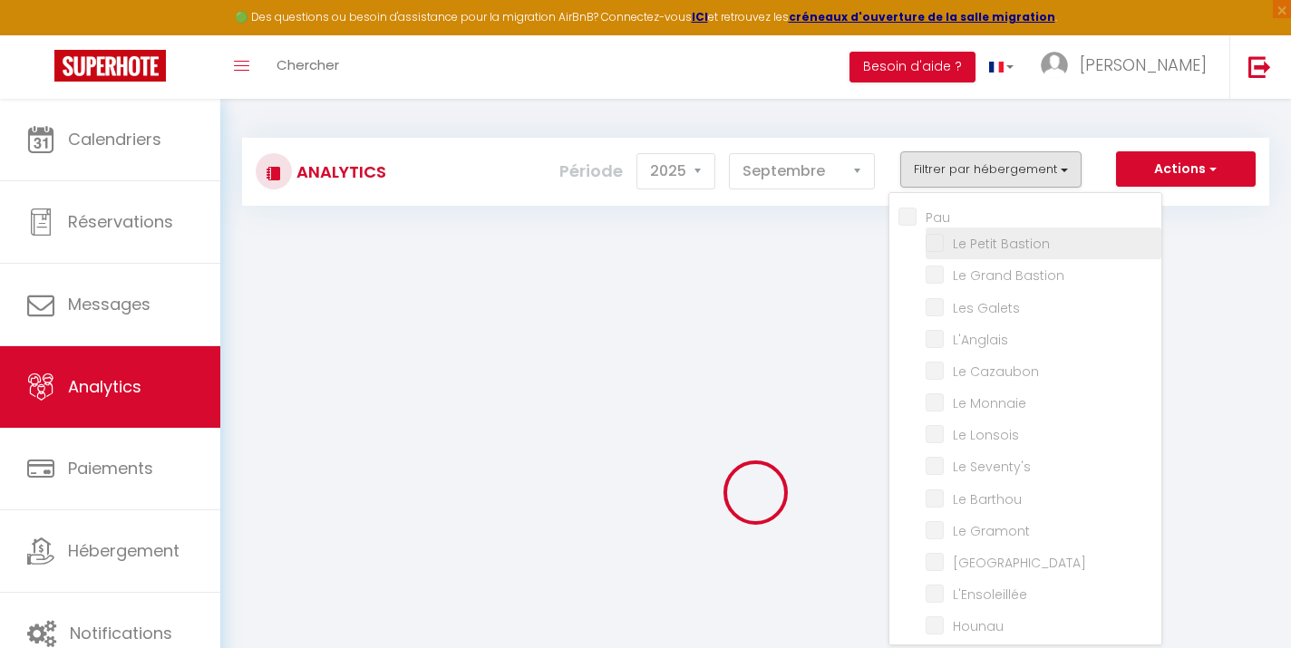
checkbox Gramont "false"
checkbox Paloise "false"
checkbox input "false"
checkbox Cocon "false"
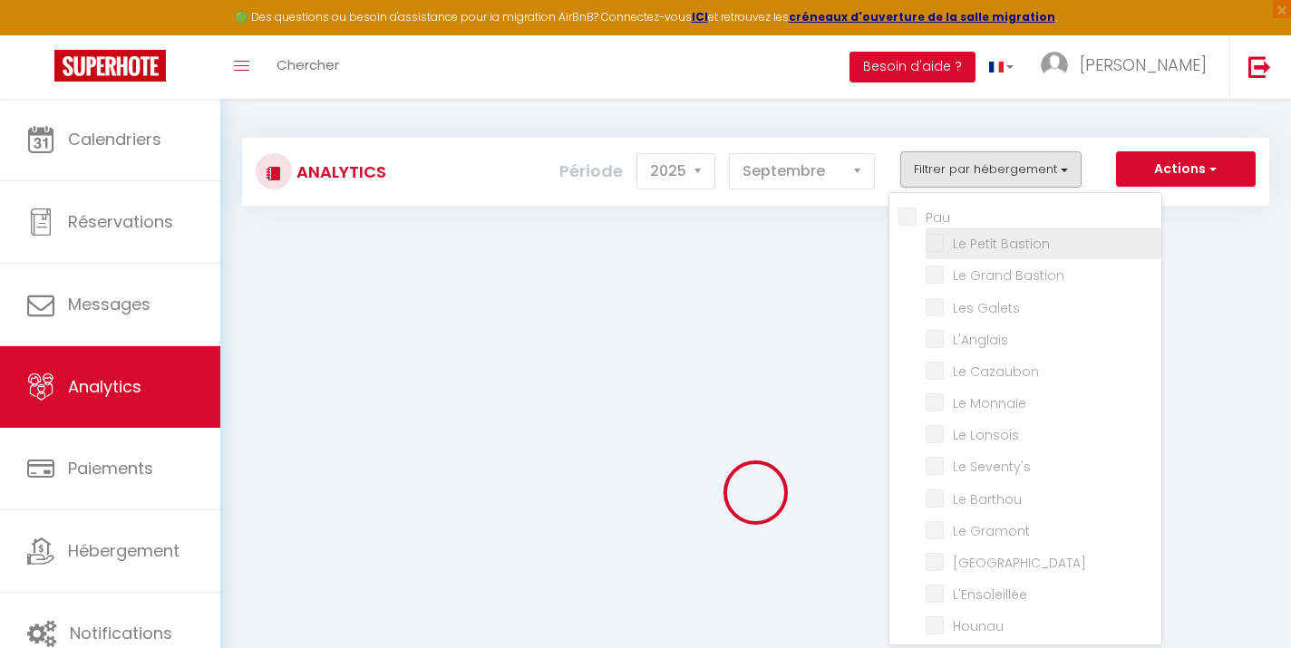
checkbox Halles "false"
checkbox Cosy "false"
checkbox BONNES "false"
checkbox T5 "false"
checkbox Familia "false"
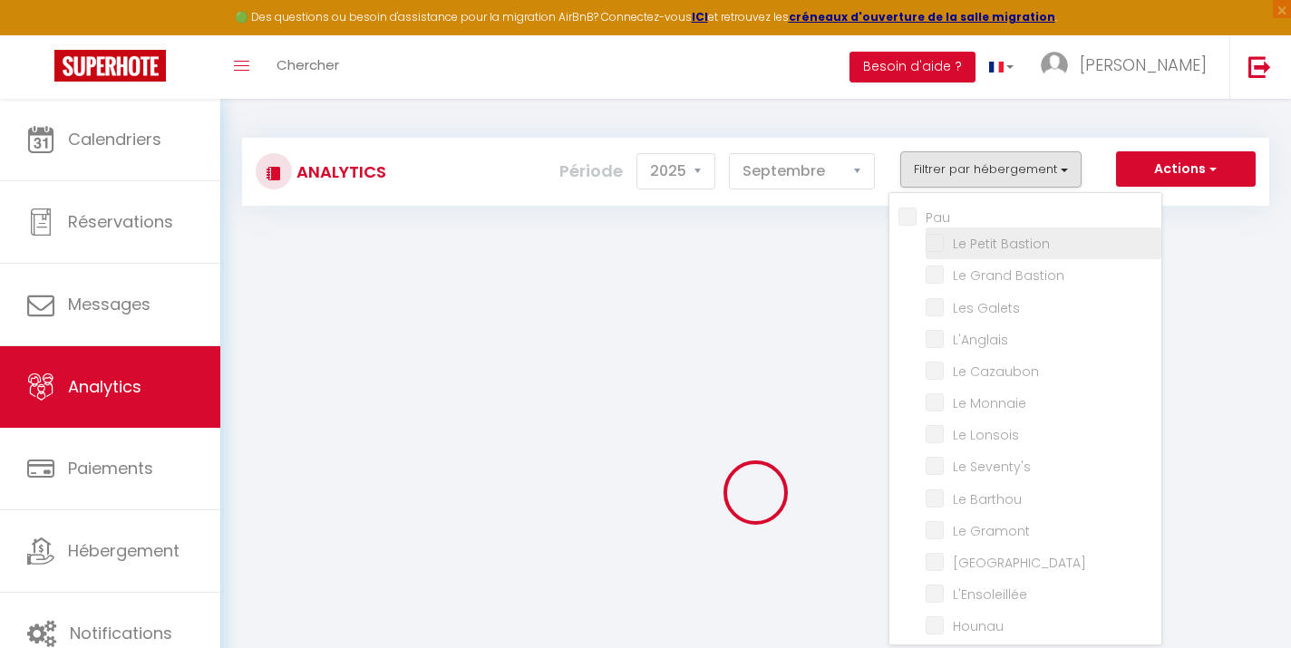
checkbox T2 "false"
checkbox input "false"
checkbox Chartrons "false"
checkbox d’Alix "false"
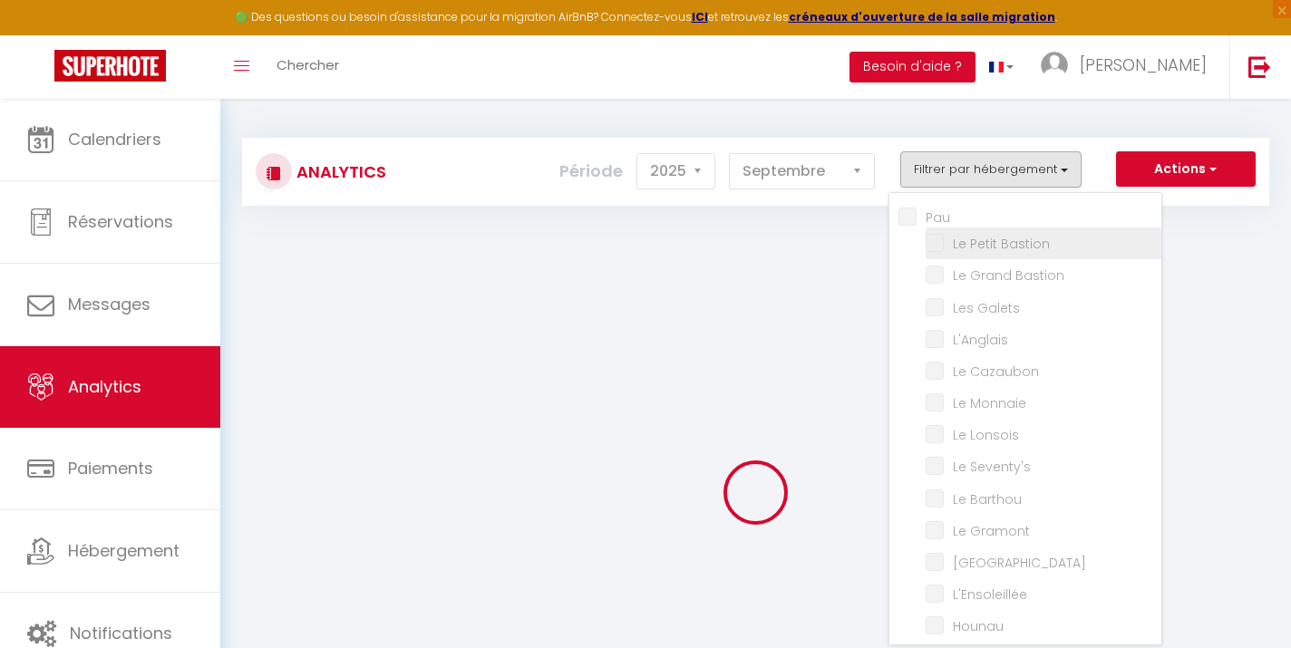
checkbox d’Alix "false"
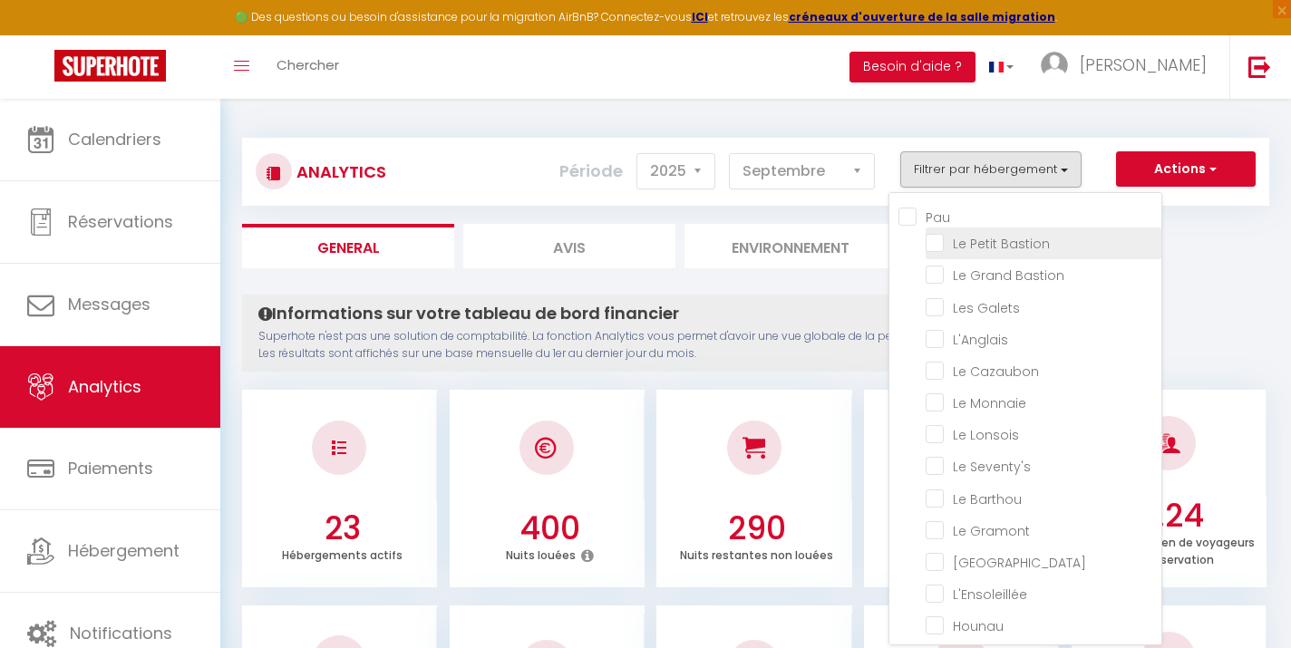
click at [938, 243] on Bastion "checkbox" at bounding box center [1044, 242] width 236 height 18
checkbox Bastion "true"
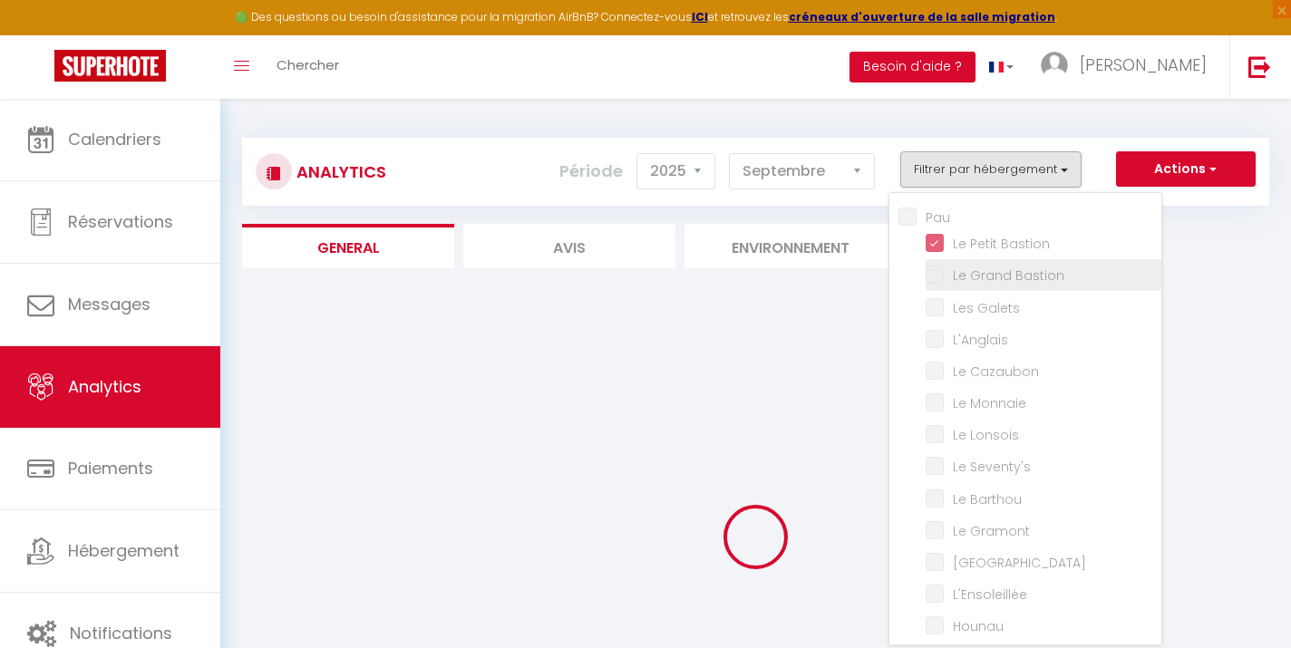
checkbox Bastion "false"
checkbox Galets "false"
checkbox input "false"
checkbox Cazaubon "false"
checkbox Monnaie "false"
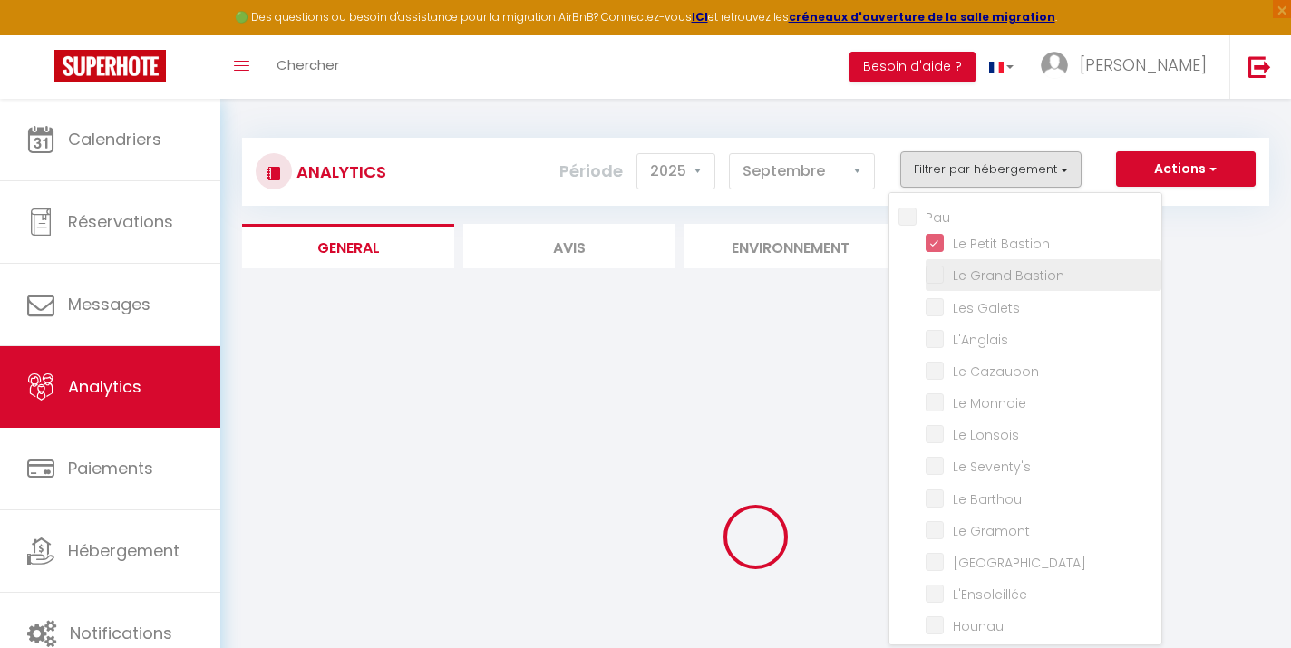
checkbox Lonsois "false"
checkbox Seventy\'s "false"
checkbox Barthou "false"
checkbox Gramont "false"
checkbox Paloise "false"
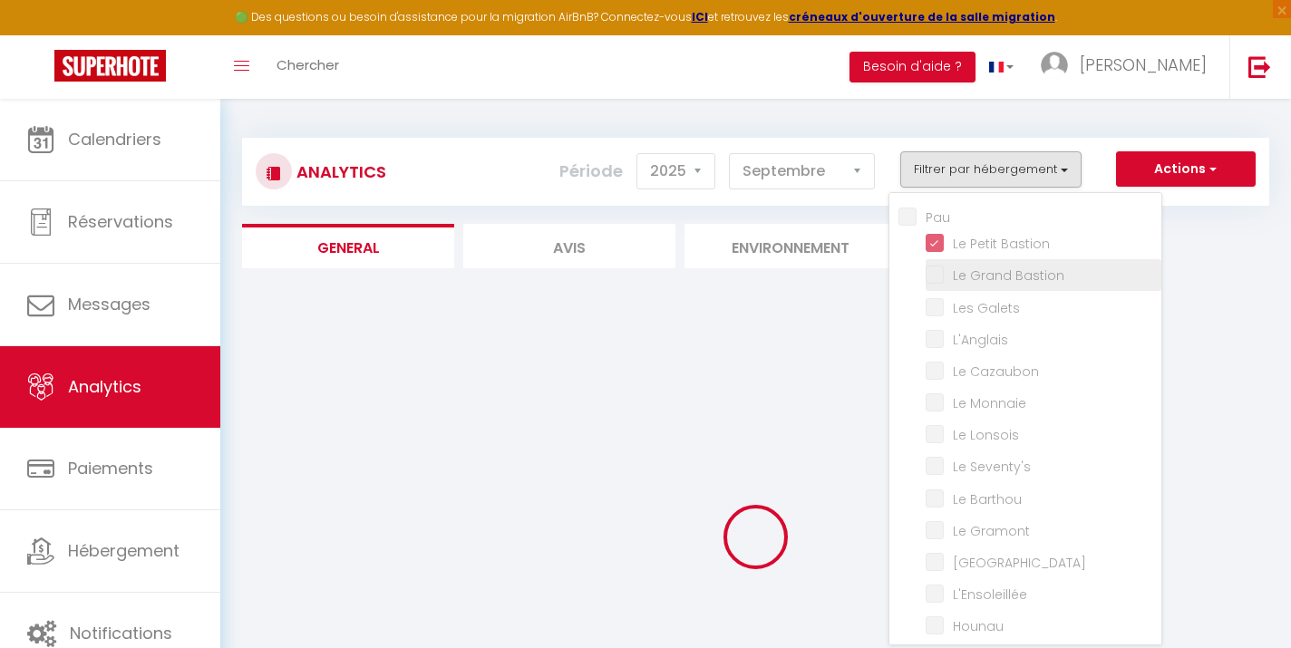
checkbox input "false"
checkbox Cocon "false"
checkbox Halles "false"
checkbox Cosy "false"
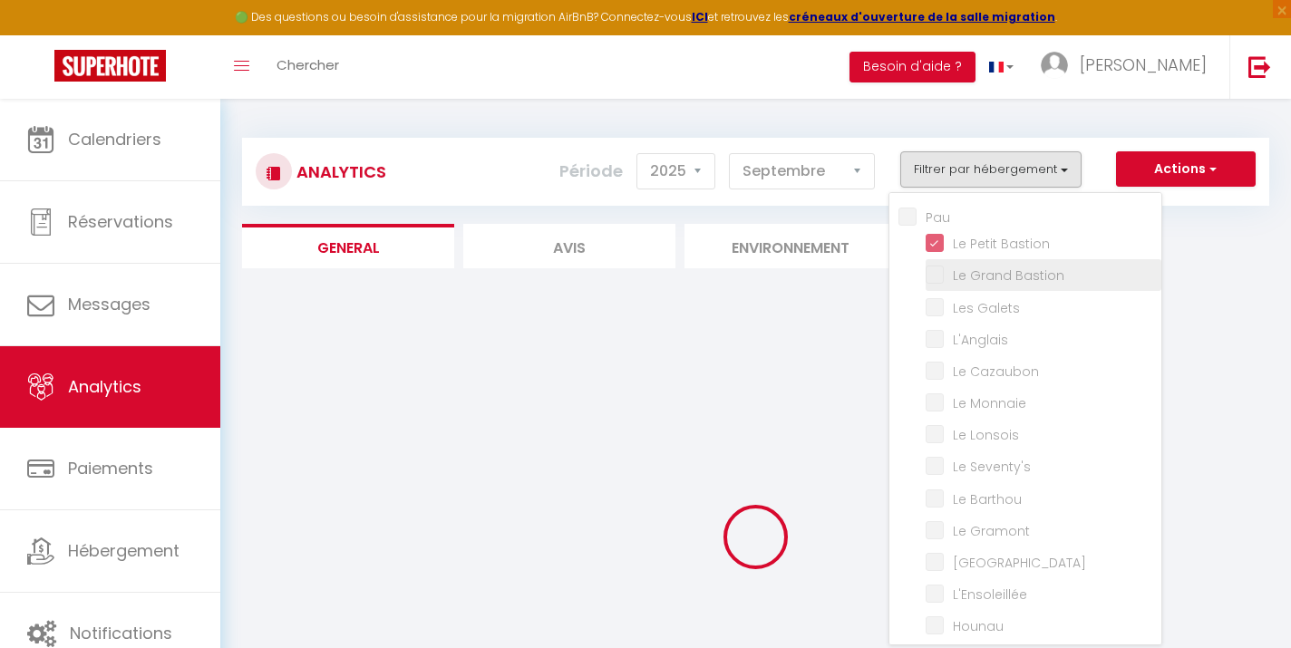
checkbox T5 "false"
checkbox Familia "false"
checkbox T2 "false"
checkbox Chartrons "false"
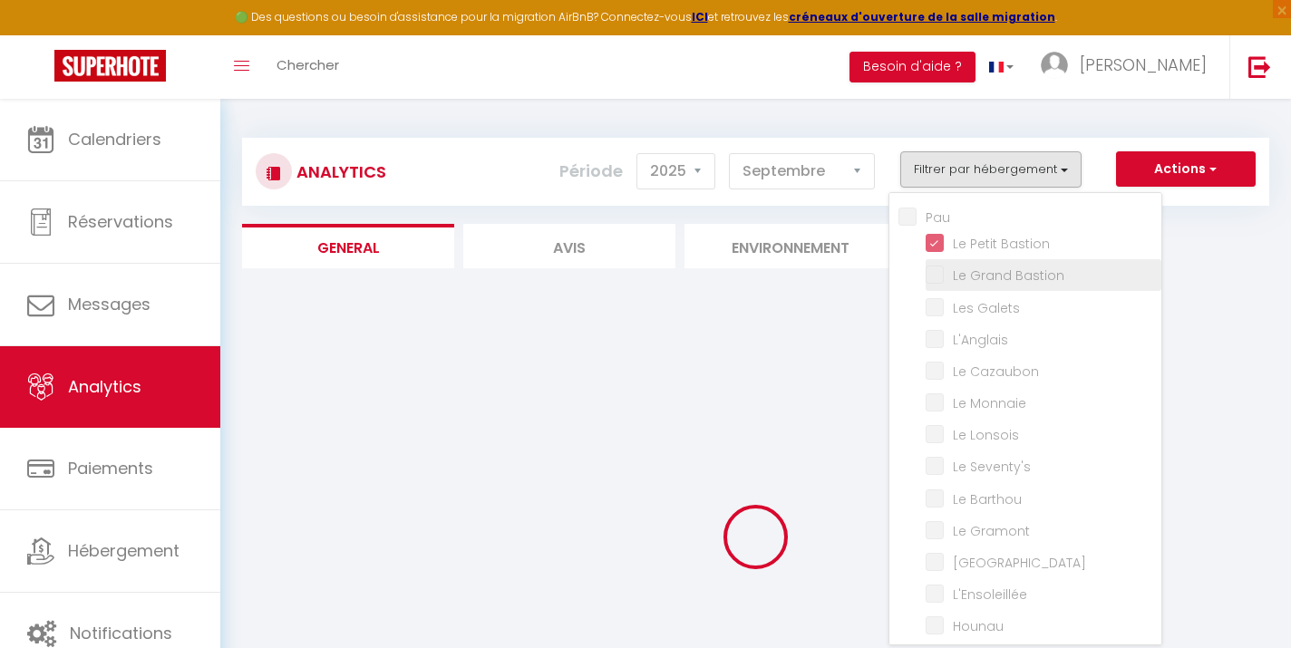
checkbox d’Alix "false"
checkbox Bastion "false"
checkbox Galets "false"
checkbox input "false"
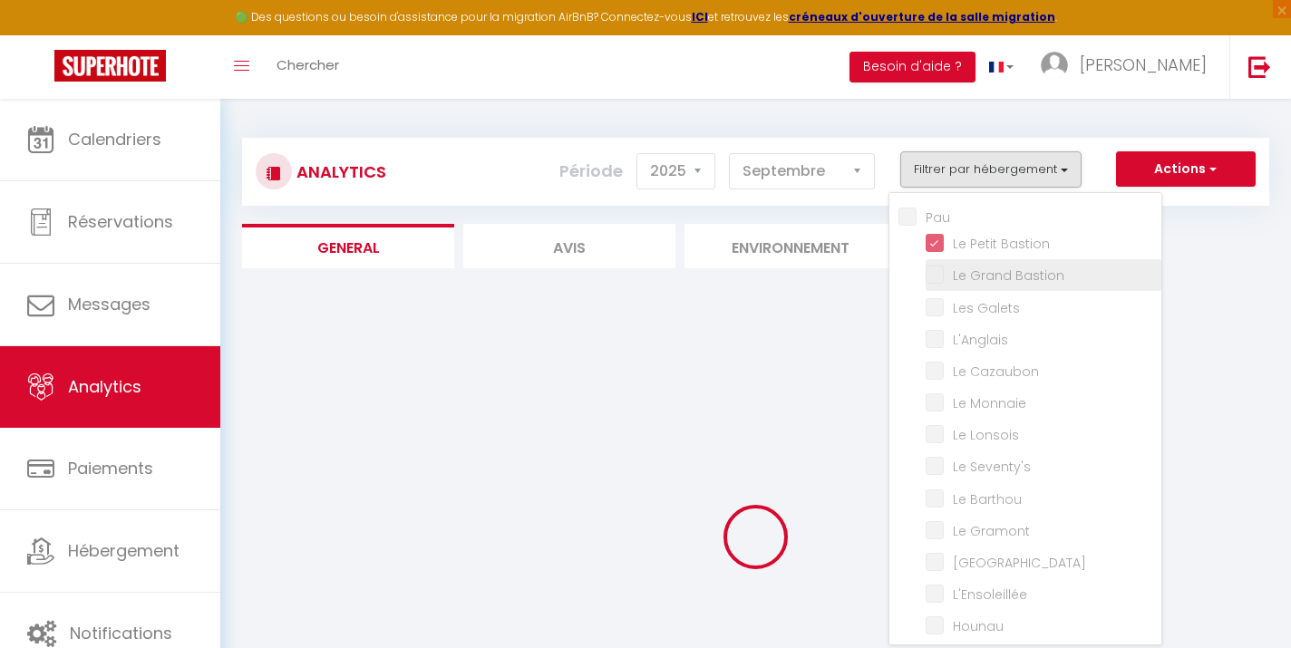
checkbox Cazaubon "false"
checkbox Monnaie "false"
checkbox Lonsois "false"
checkbox Seventy\'s "false"
checkbox Barthou "false"
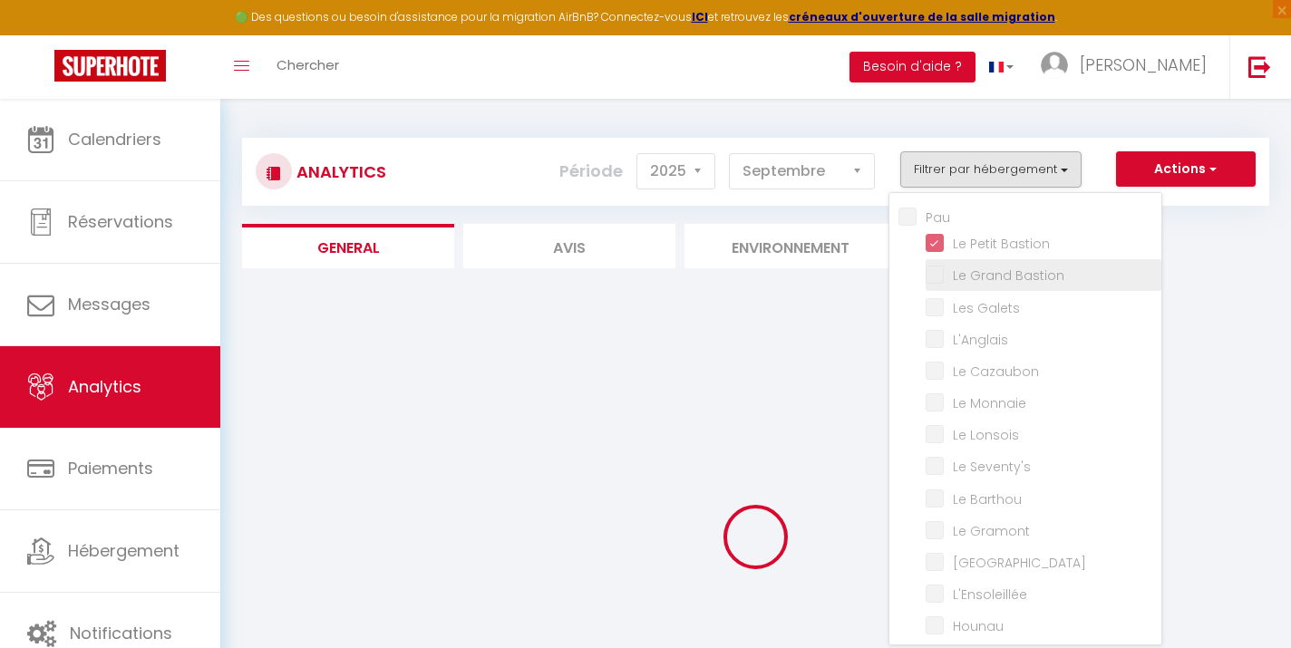
checkbox Gramont "false"
checkbox Paloise "false"
checkbox input "false"
checkbox Cocon "false"
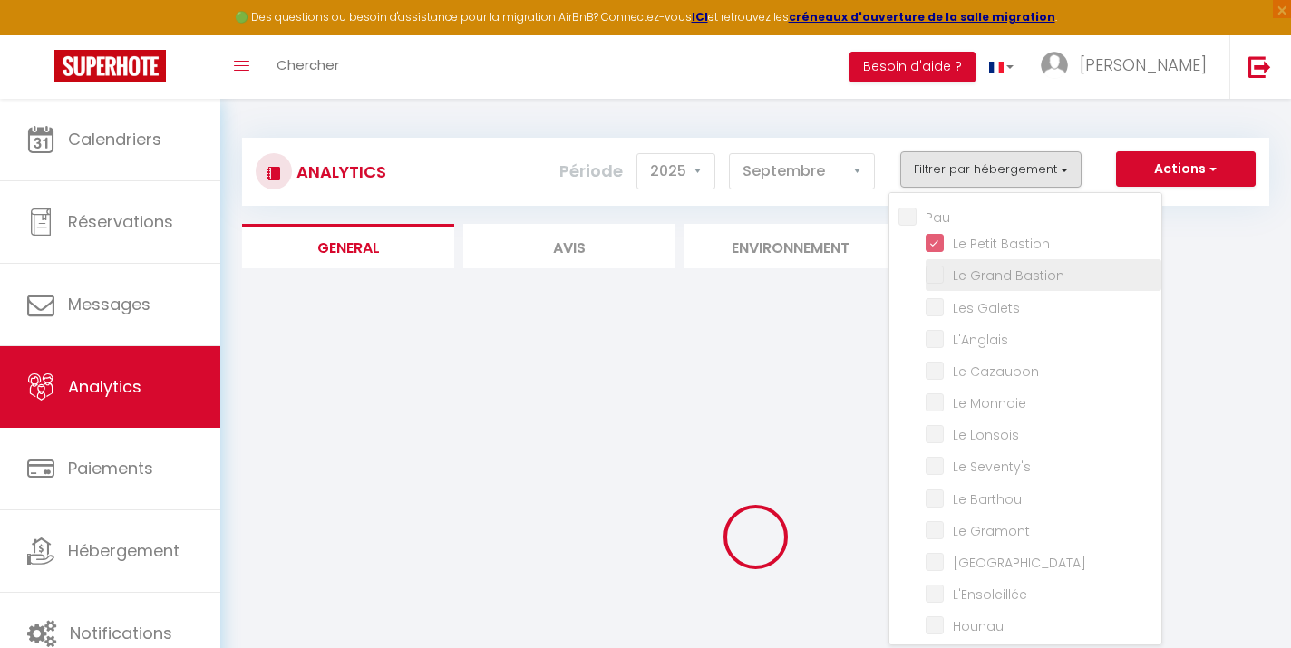
checkbox Halles "false"
checkbox Cosy "false"
checkbox T5 "false"
checkbox Familia "false"
checkbox T2 "false"
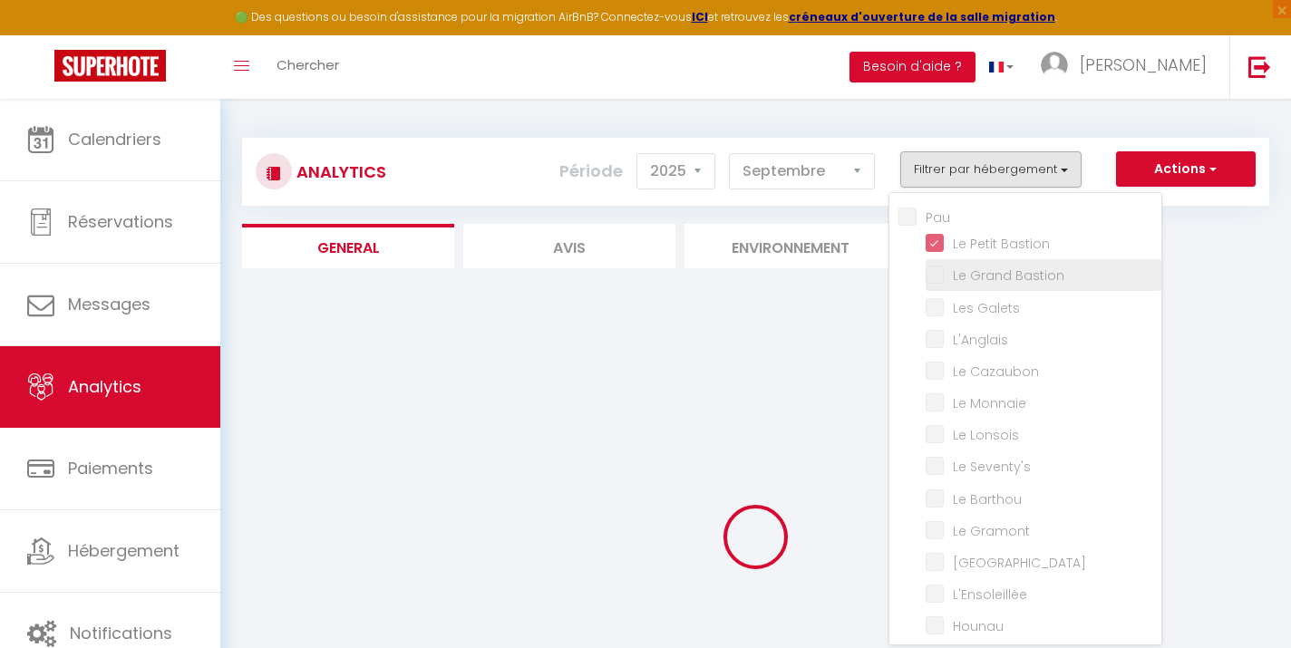
checkbox Chartrons "false"
checkbox d’Alix "false"
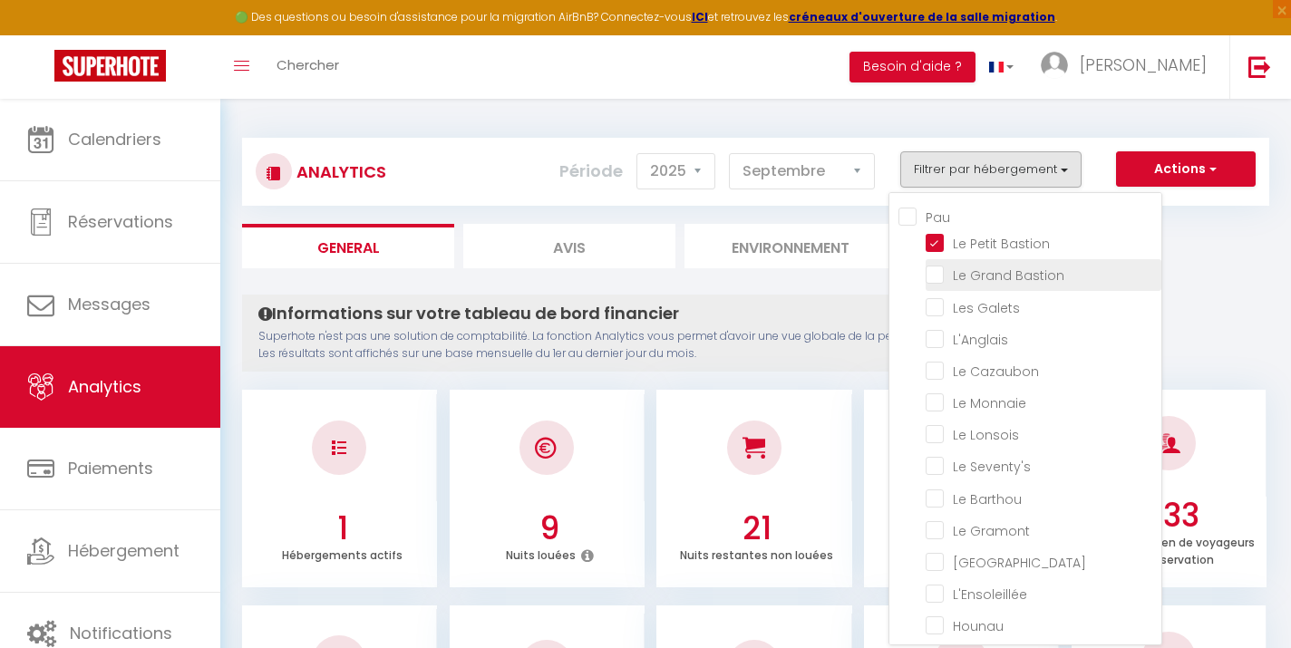
click at [939, 270] on Bastion "checkbox" at bounding box center [1044, 274] width 236 height 18
checkbox Bastion "true"
checkbox Galets "false"
checkbox input "false"
checkbox Cazaubon "false"
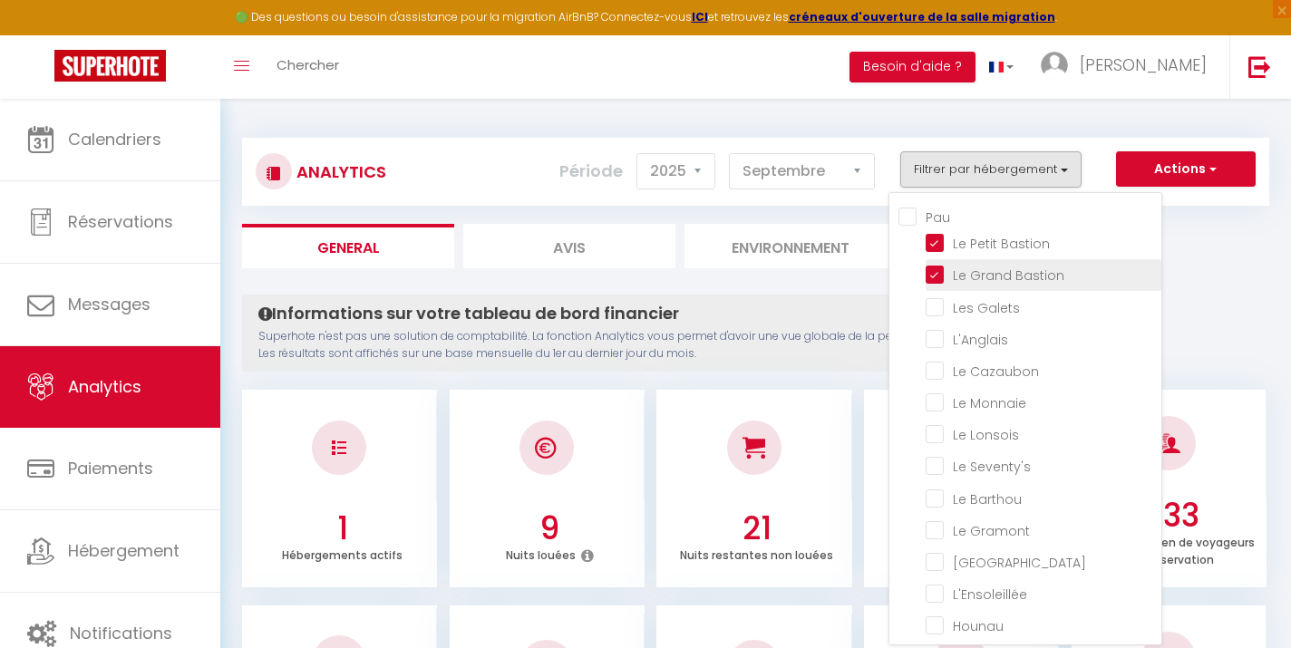
checkbox Monnaie "false"
checkbox Lonsois "false"
checkbox Seventy\'s "false"
checkbox Barthou "false"
checkbox Gramont "false"
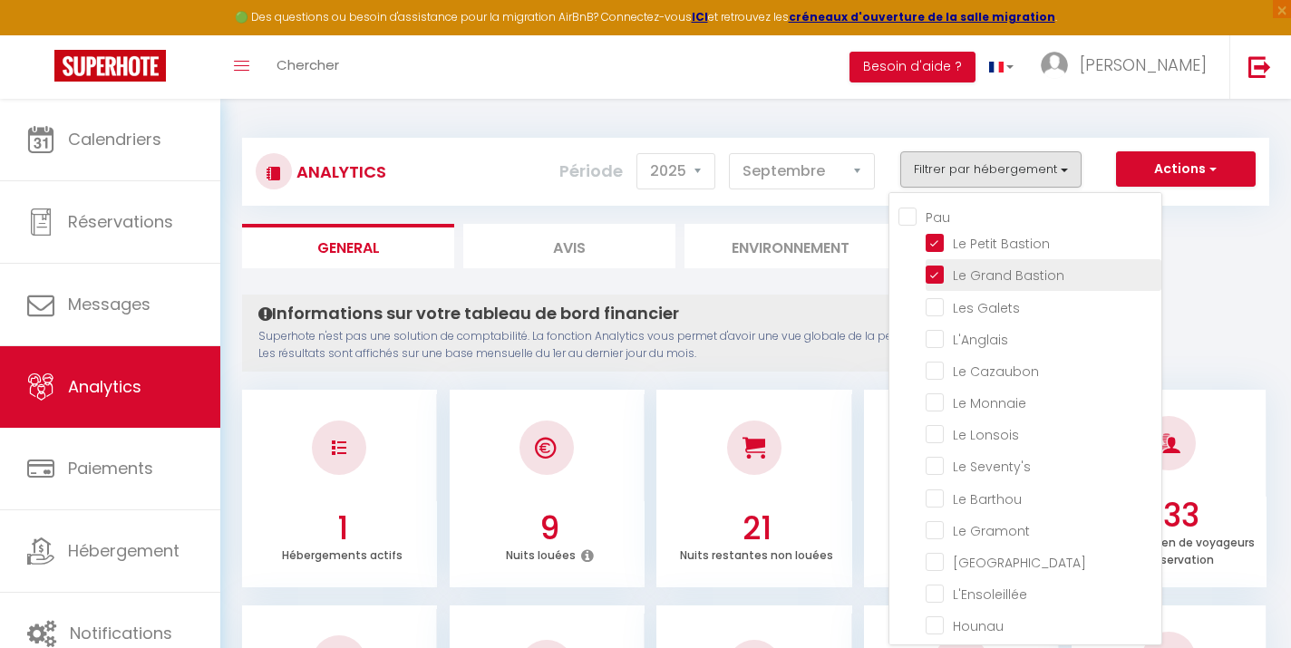
checkbox Paloise "false"
checkbox input "false"
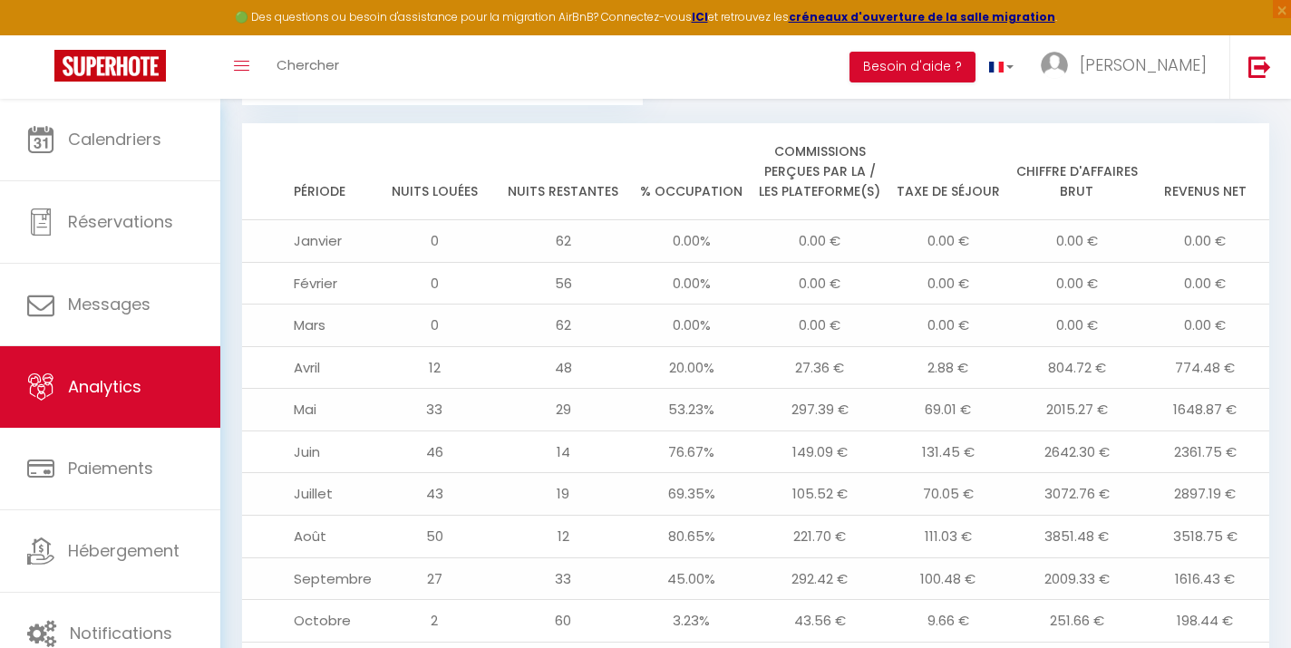
scroll to position [1926, 0]
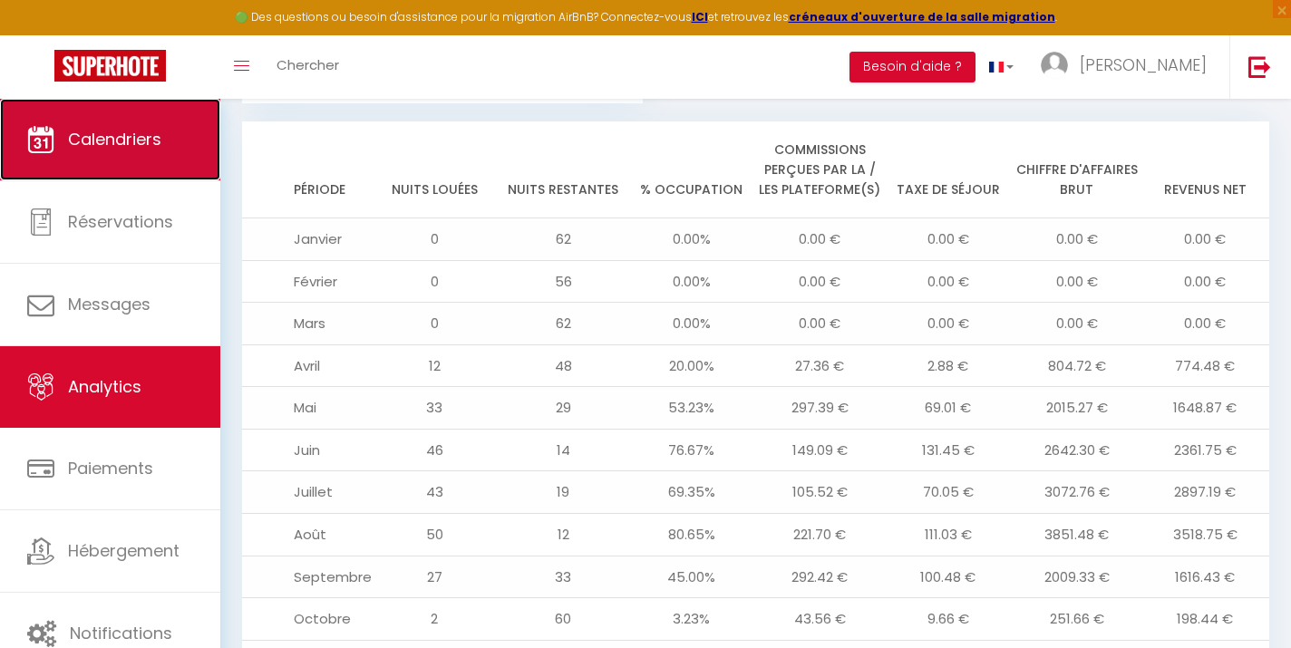
click at [154, 155] on link "Calendriers" at bounding box center [110, 140] width 220 height 82
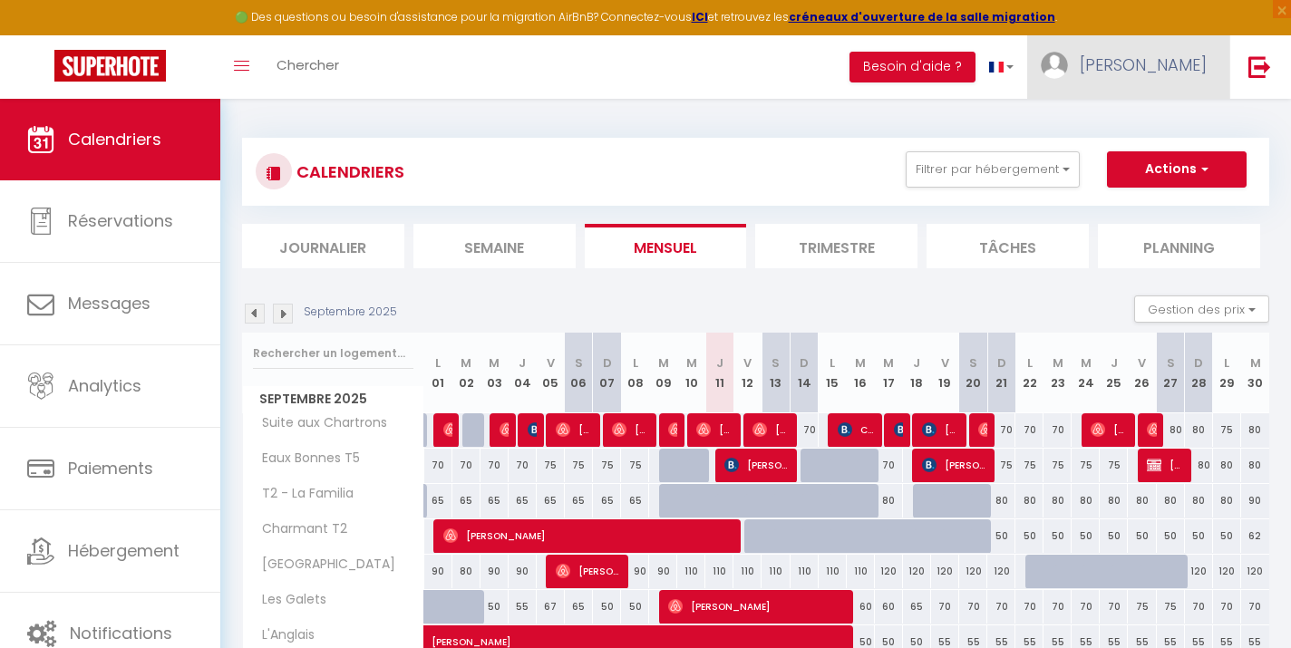
click at [1183, 83] on link "[PERSON_NAME]" at bounding box center [1128, 66] width 202 height 63
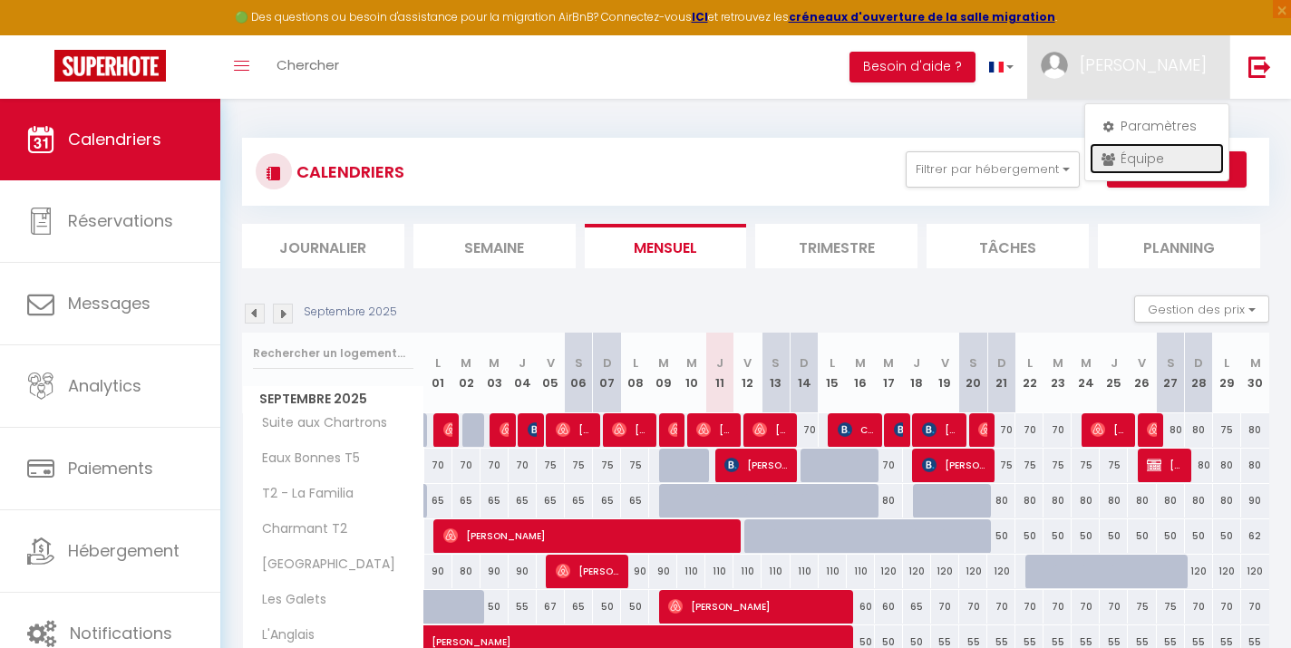
click at [1145, 156] on link "Équipe" at bounding box center [1157, 158] width 134 height 31
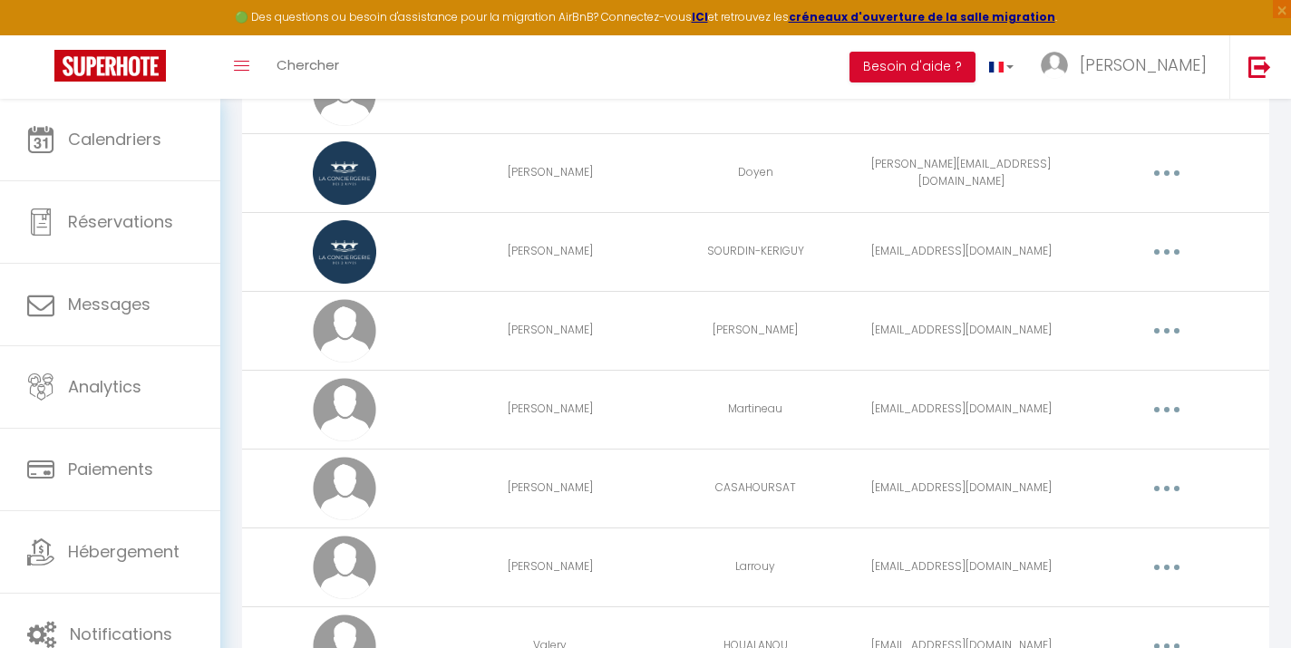
scroll to position [2169, 0]
click at [1165, 414] on button "button" at bounding box center [1167, 408] width 51 height 29
click at [1050, 403] on td "[EMAIL_ADDRESS][DOMAIN_NAME]" at bounding box center [962, 408] width 206 height 79
click at [1165, 406] on button "button" at bounding box center [1167, 408] width 51 height 29
click at [1095, 449] on link "Editer" at bounding box center [1120, 450] width 134 height 31
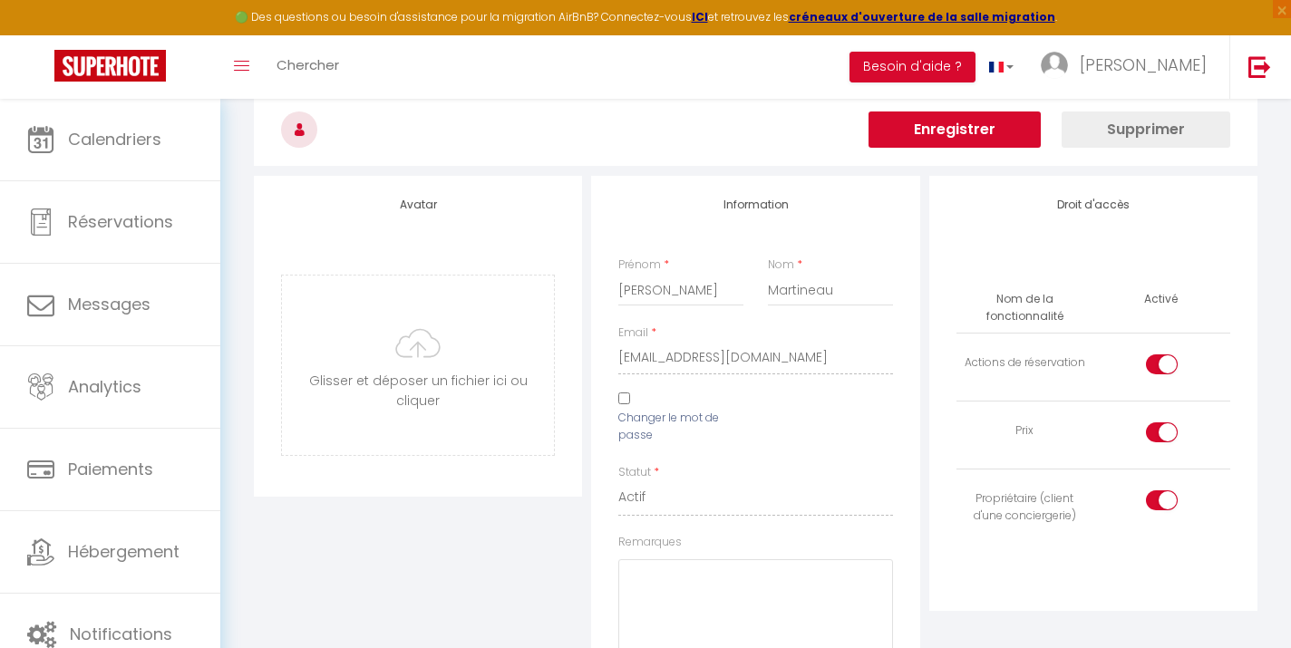
scroll to position [77, 0]
